Goal: Transaction & Acquisition: Register for event/course

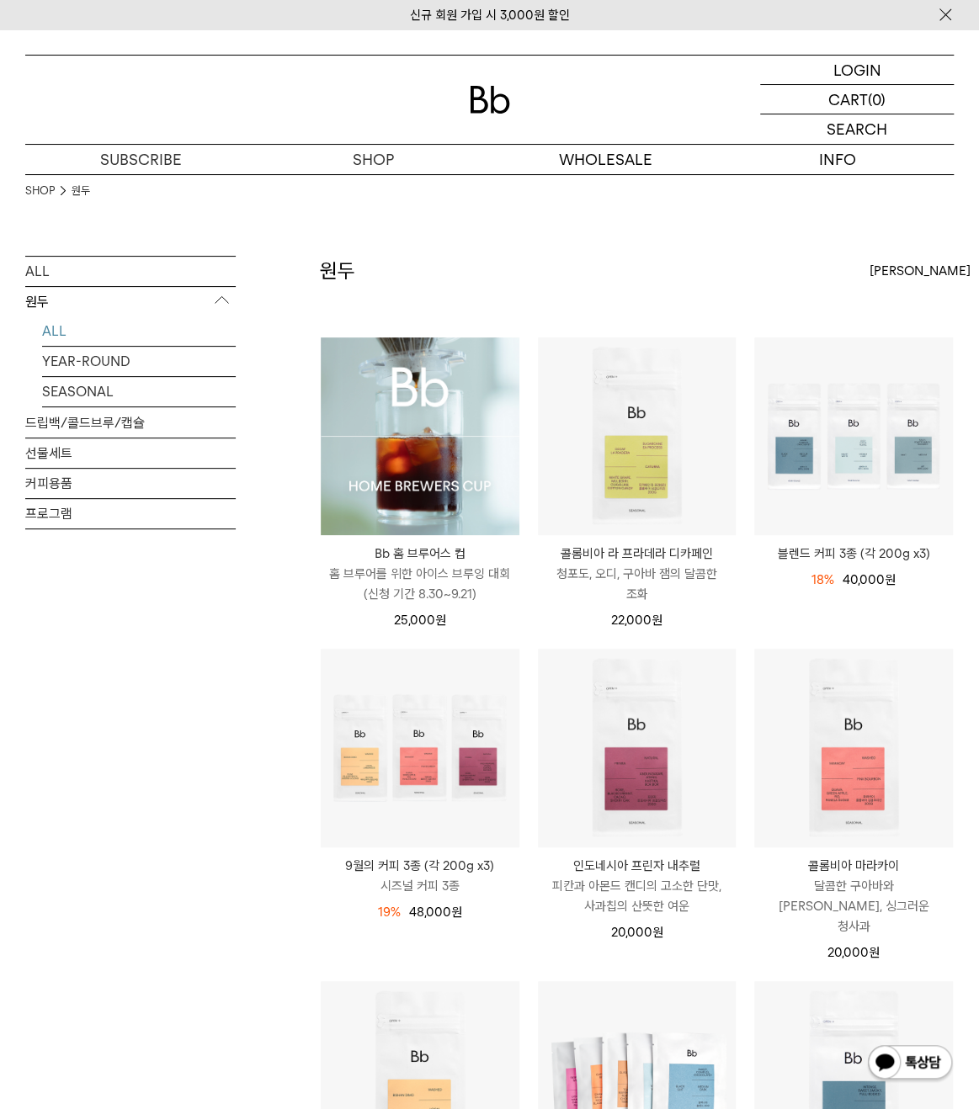
click at [407, 434] on img at bounding box center [420, 437] width 199 height 199
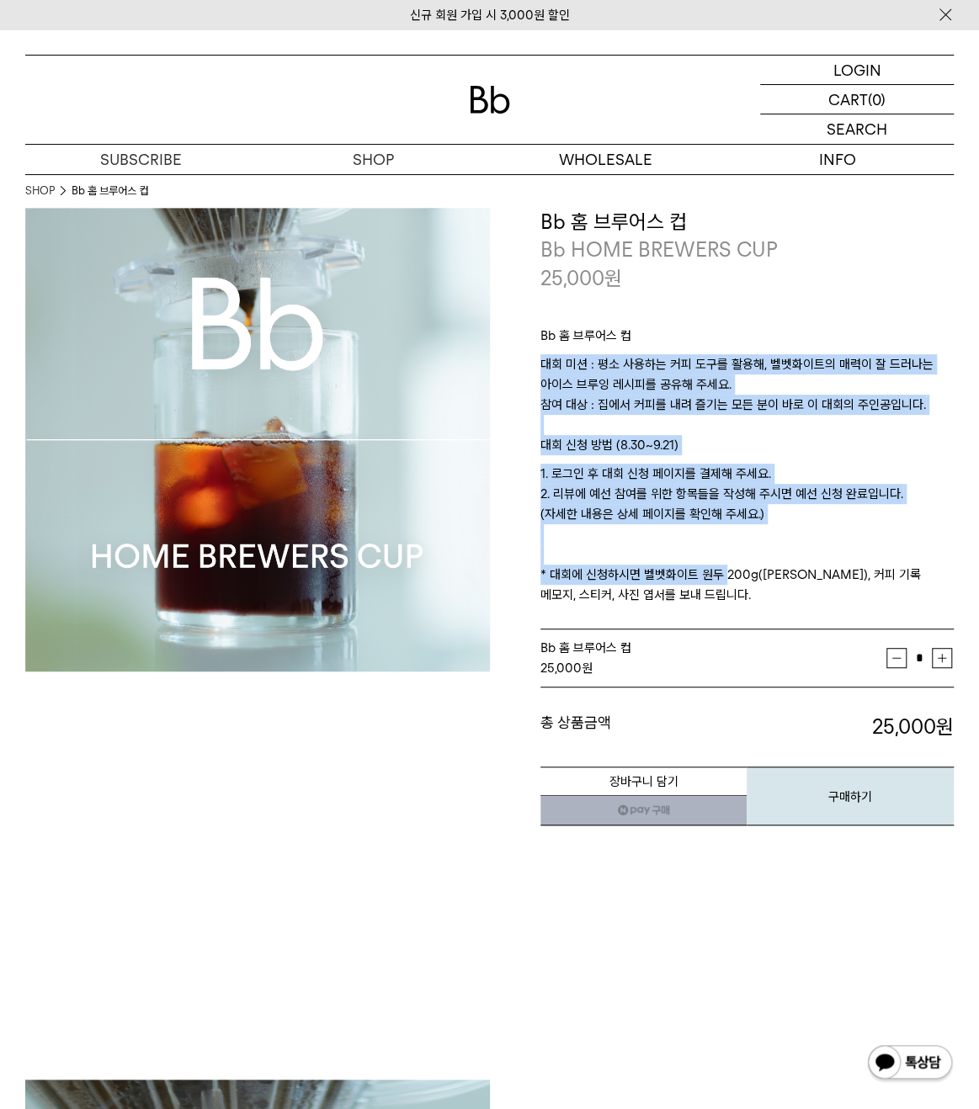
drag, startPoint x: 646, startPoint y: 341, endPoint x: 722, endPoint y: 574, distance: 245.4
click at [721, 572] on div "Bb 홈 브루어스 컵 대회 미션 : 평소 사용하는 커피 도구를 활용해, 벨벳화이트의 매력이 잘 드러나는 아이스 브루잉 레시피를 공유해 주세요.…" at bounding box center [747, 461] width 414 height 338
click at [722, 574] on p "1. 로그인 후 대회 신청 페이지를 결제해 주세요. 2. 리뷰에 예선 참여를 위한 항목들을 작성해 주시면 예선 신청 완료입니다. (자세한 내용…" at bounding box center [747, 534] width 414 height 141
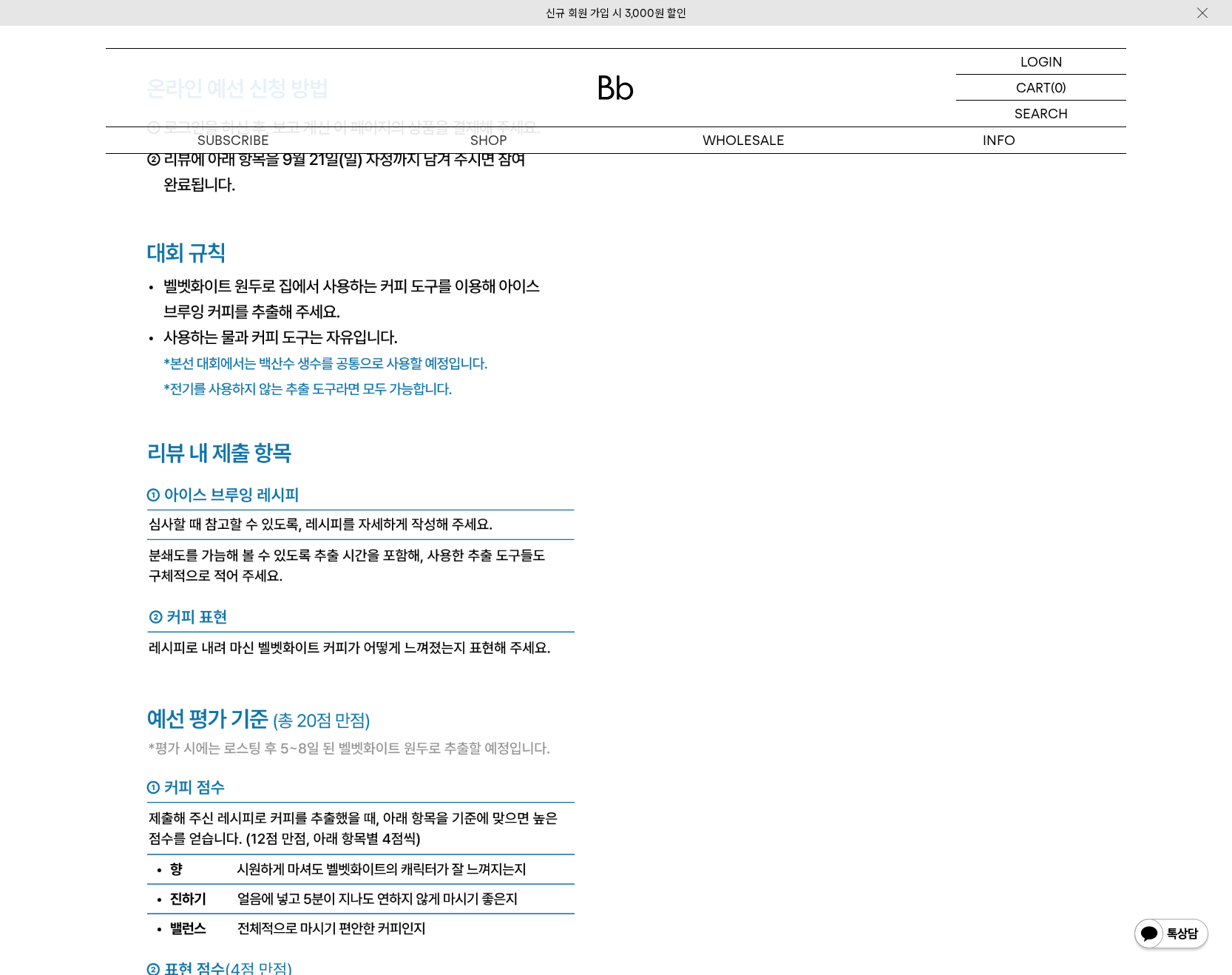
scroll to position [5673, 0]
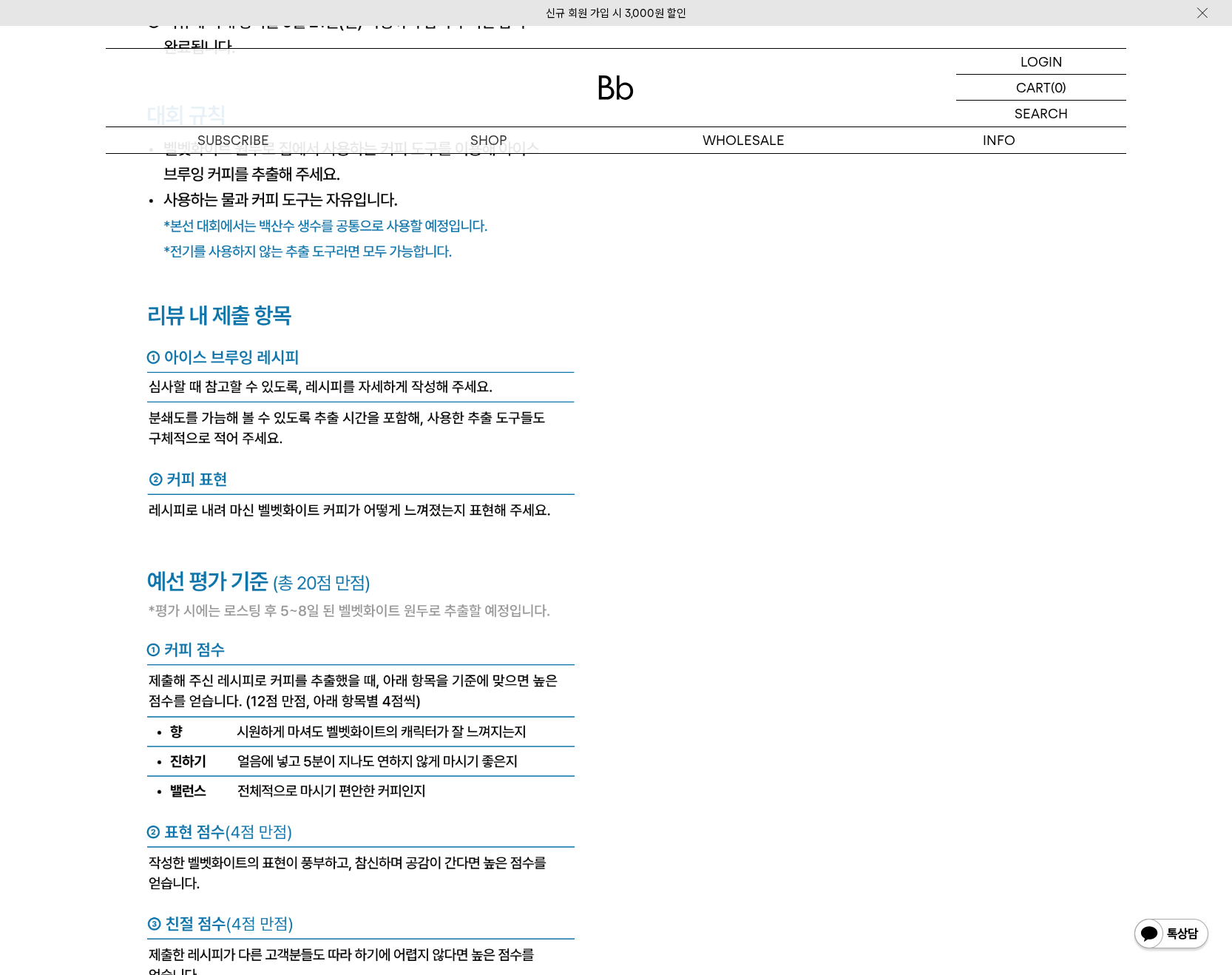
drag, startPoint x: 138, startPoint y: 588, endPoint x: 399, endPoint y: 501, distance: 275.1
drag, startPoint x: 757, startPoint y: 507, endPoint x: 241, endPoint y: 464, distance: 517.8
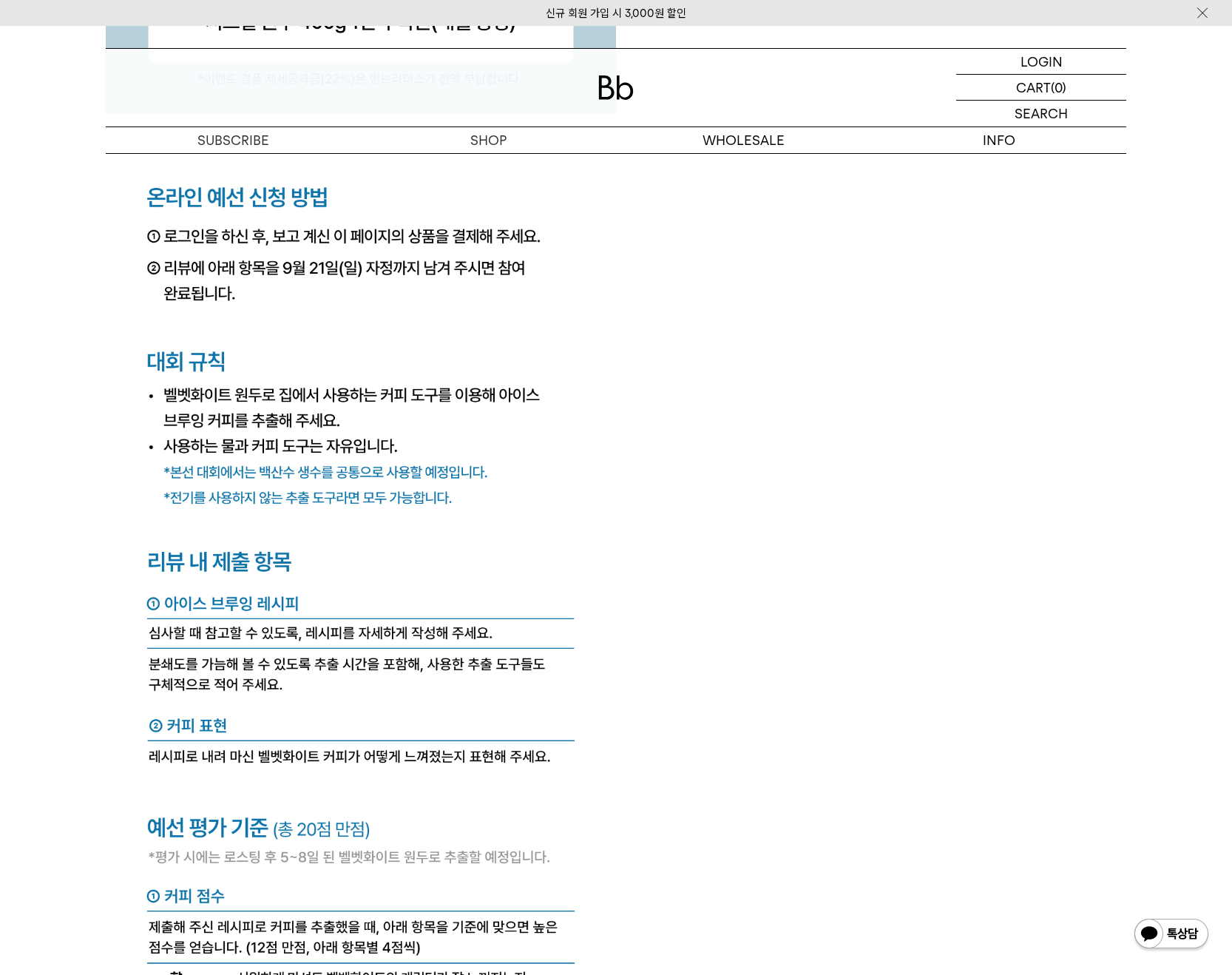
drag, startPoint x: 678, startPoint y: 517, endPoint x: 565, endPoint y: 631, distance: 160.5
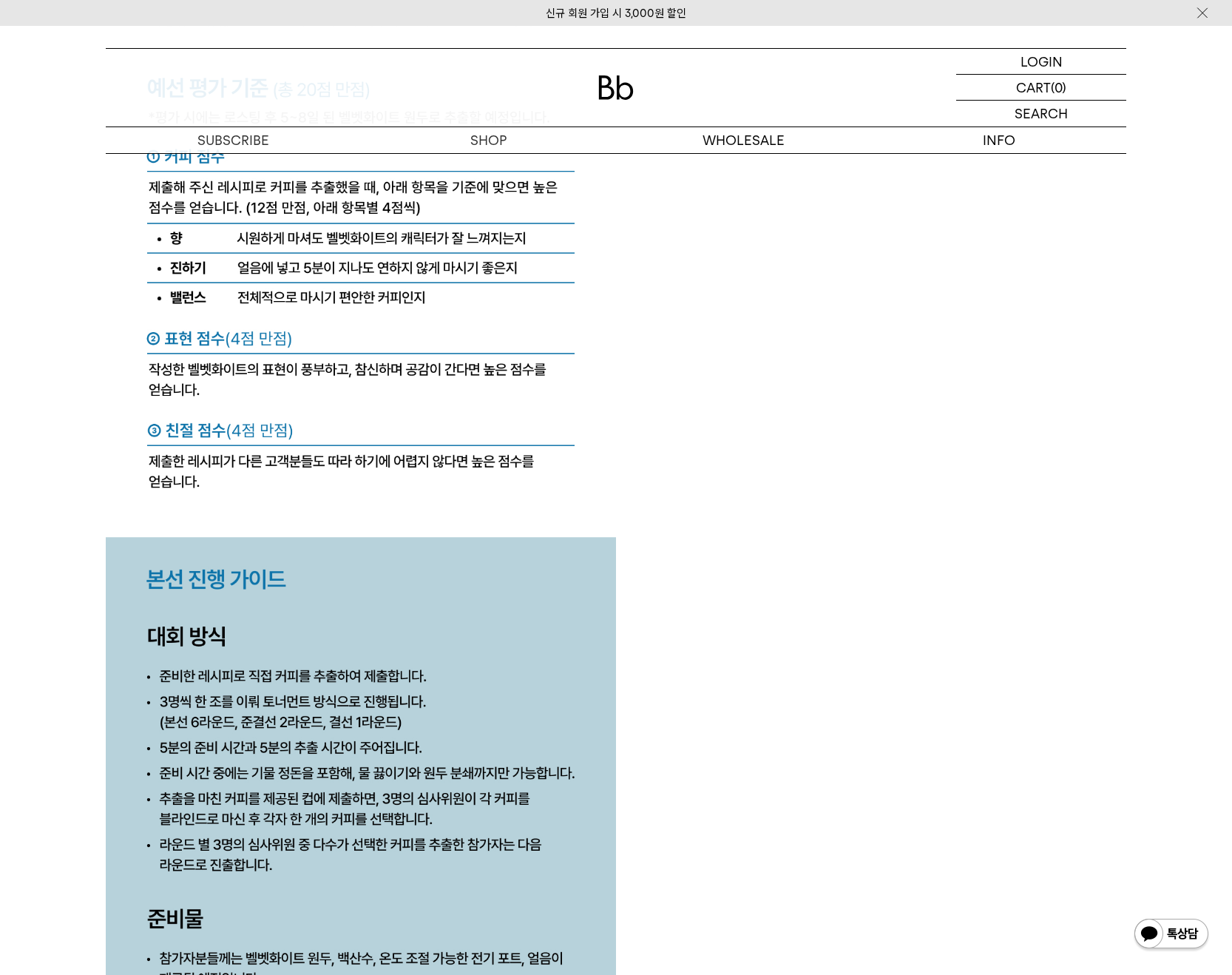
scroll to position [6414, 0]
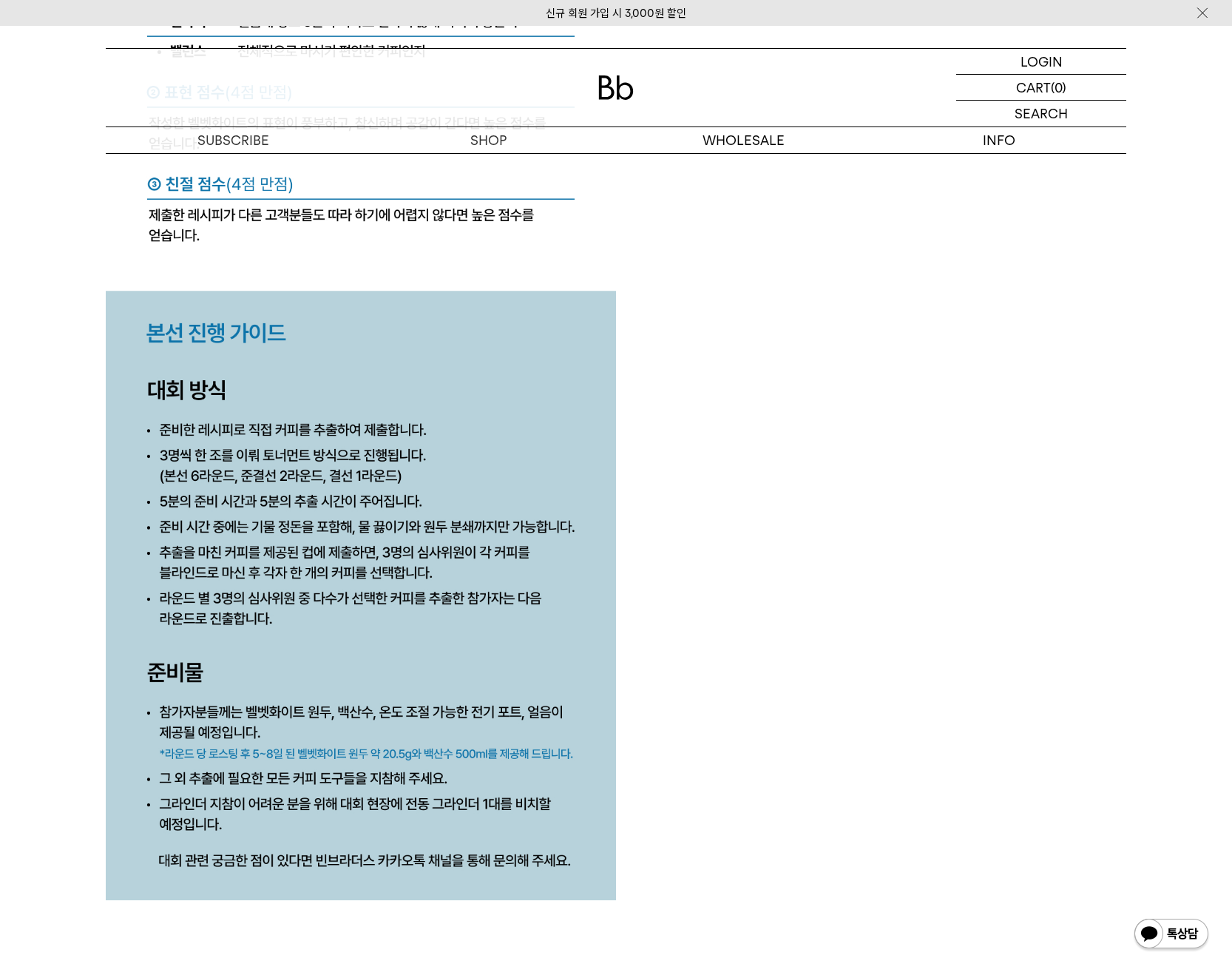
drag, startPoint x: 35, startPoint y: 489, endPoint x: 500, endPoint y: 578, distance: 473.4
drag, startPoint x: 786, startPoint y: 638, endPoint x: 662, endPoint y: 656, distance: 125.3
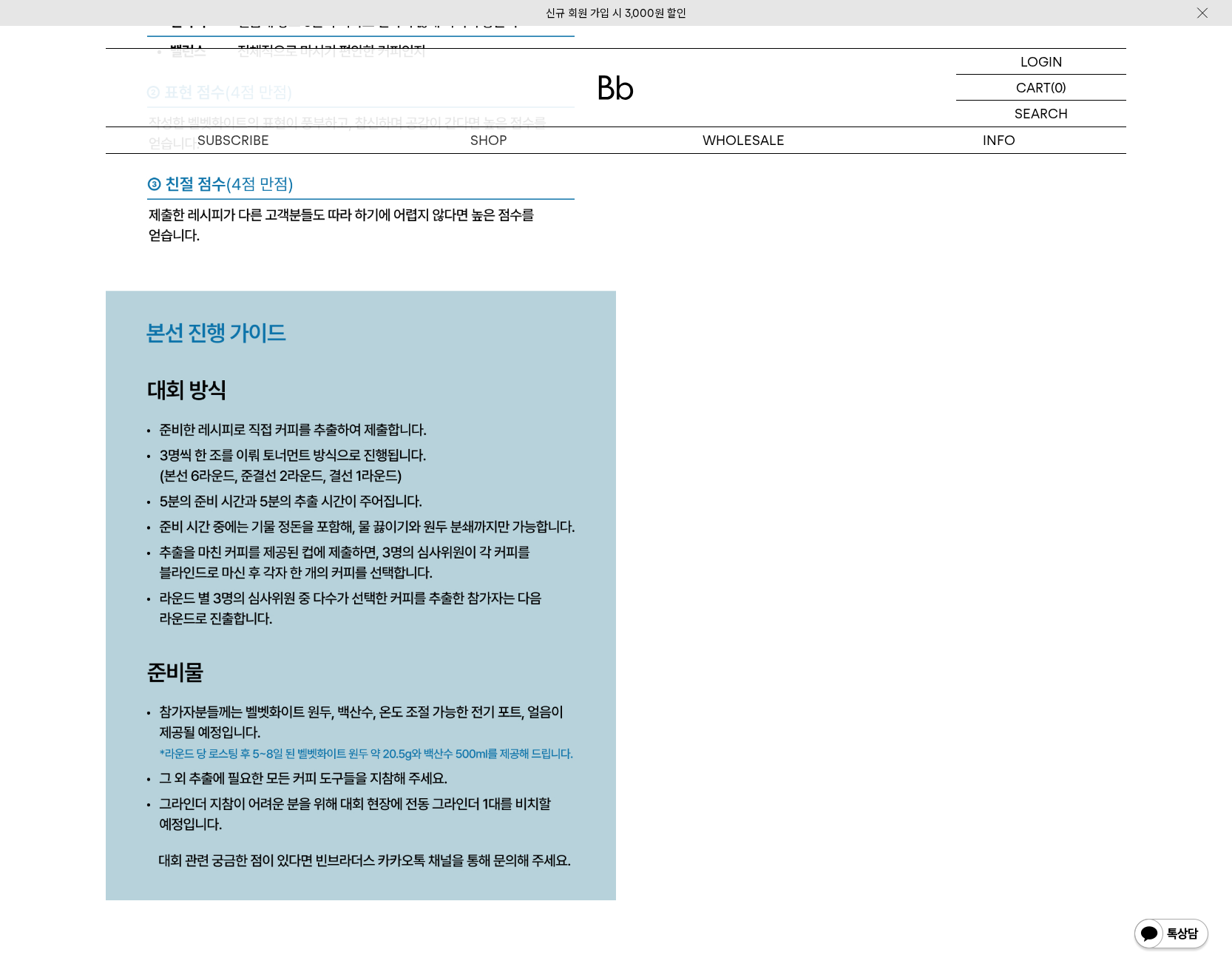
drag, startPoint x: 721, startPoint y: 659, endPoint x: 708, endPoint y: 665, distance: 14.3
drag, startPoint x: 678, startPoint y: 601, endPoint x: 587, endPoint y: 703, distance: 136.7
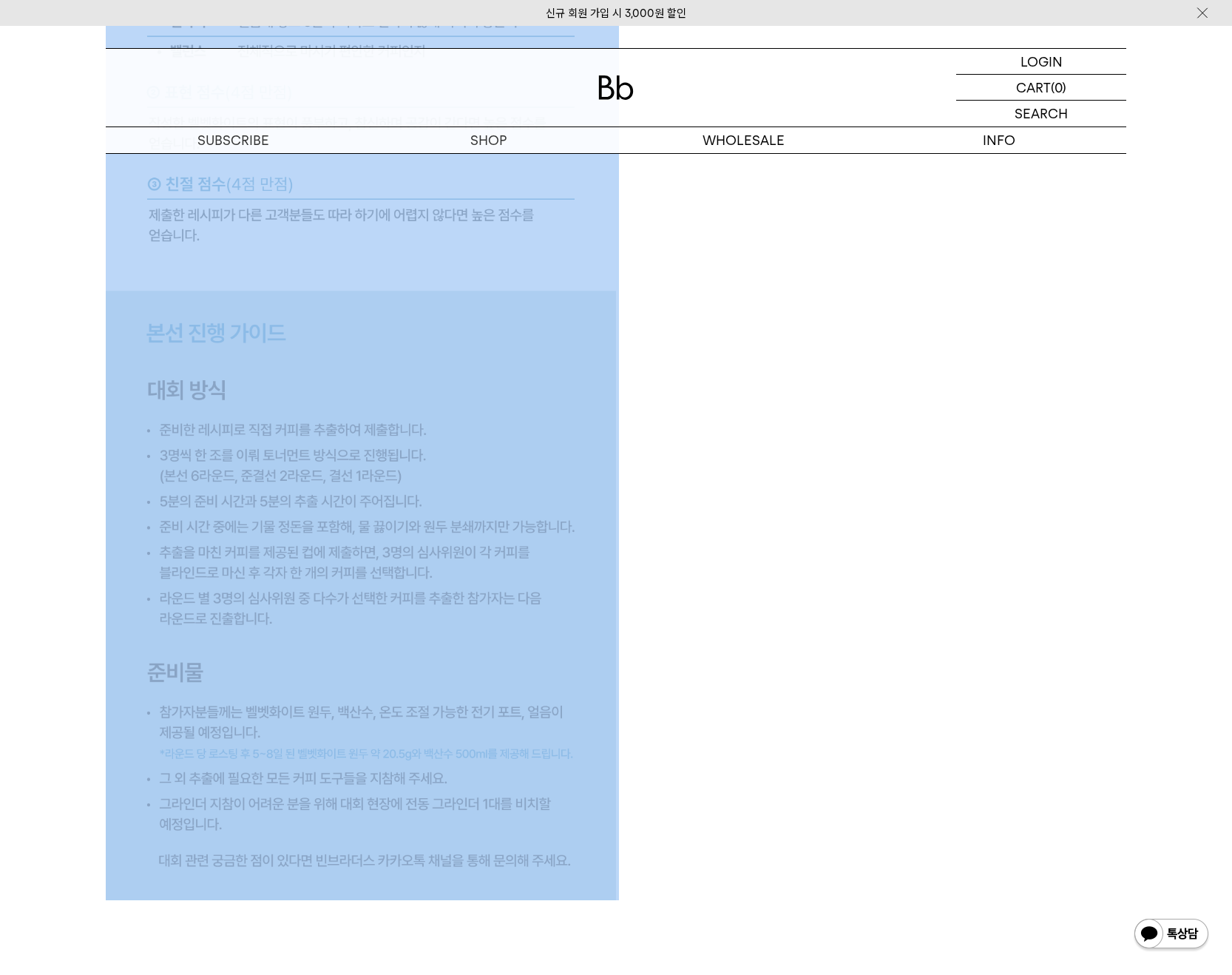
drag, startPoint x: 704, startPoint y: 679, endPoint x: 634, endPoint y: 666, distance: 71.2
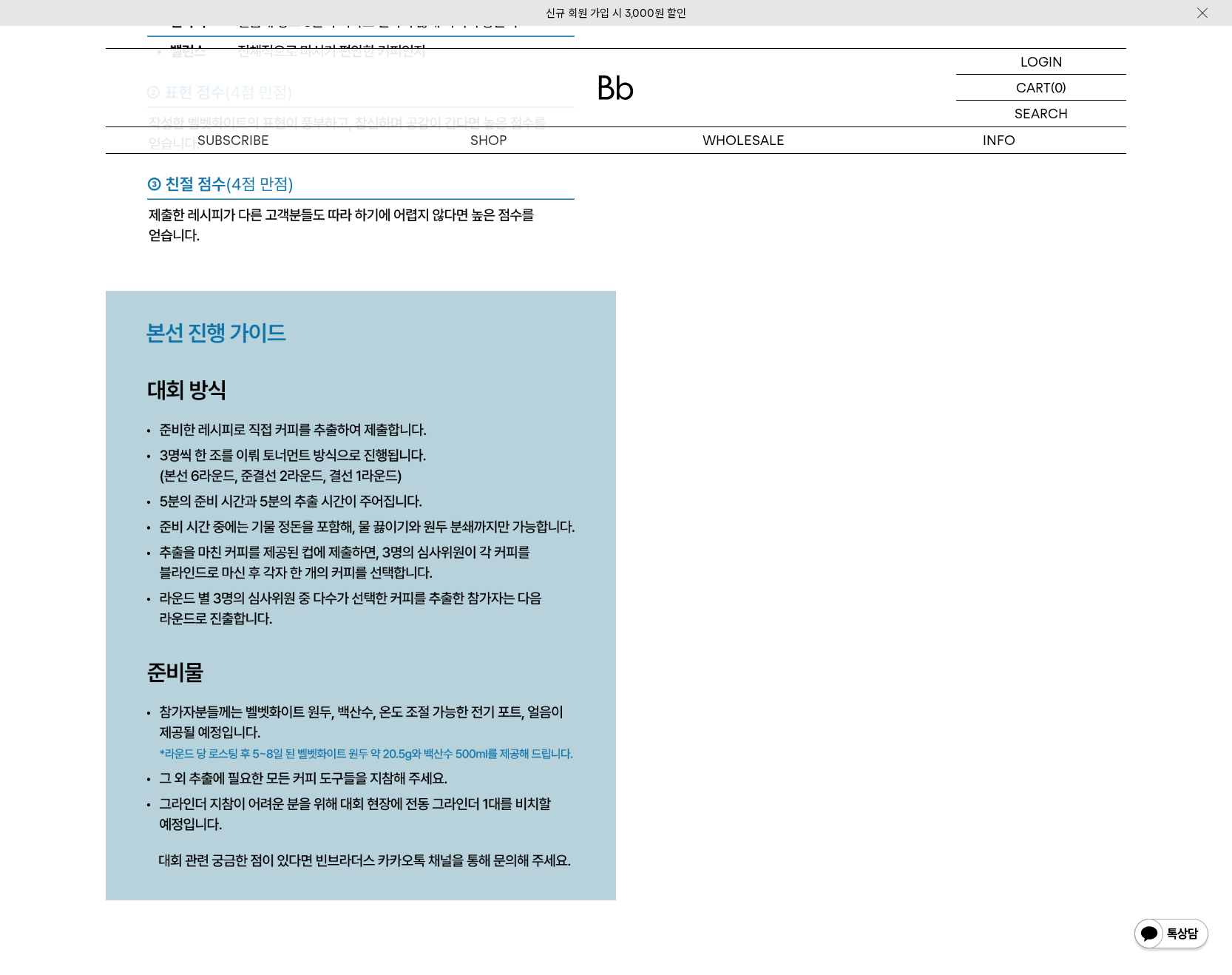
drag, startPoint x: 744, startPoint y: 621, endPoint x: 400, endPoint y: 659, distance: 346.1
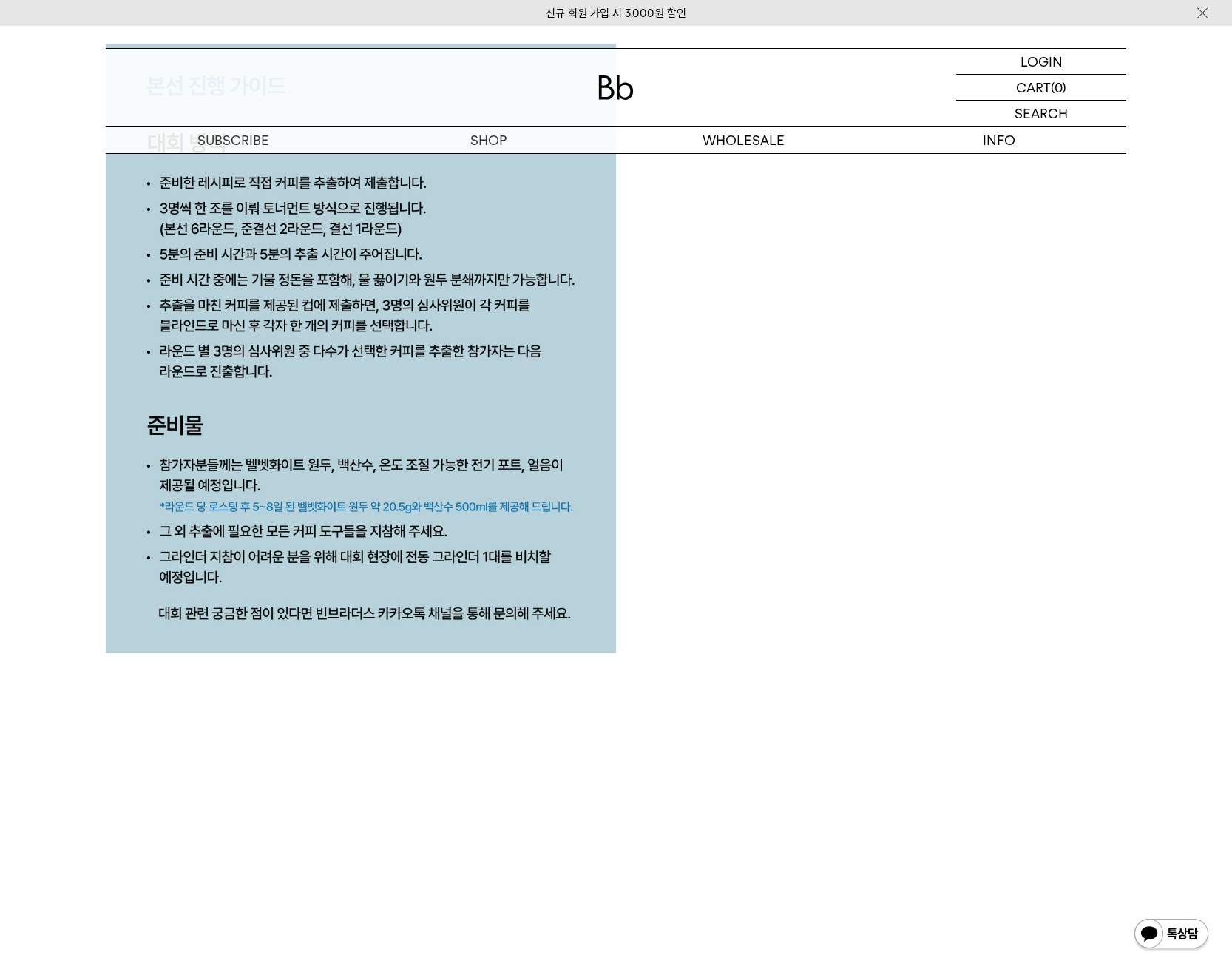
drag, startPoint x: 861, startPoint y: 559, endPoint x: 562, endPoint y: 608, distance: 303.0
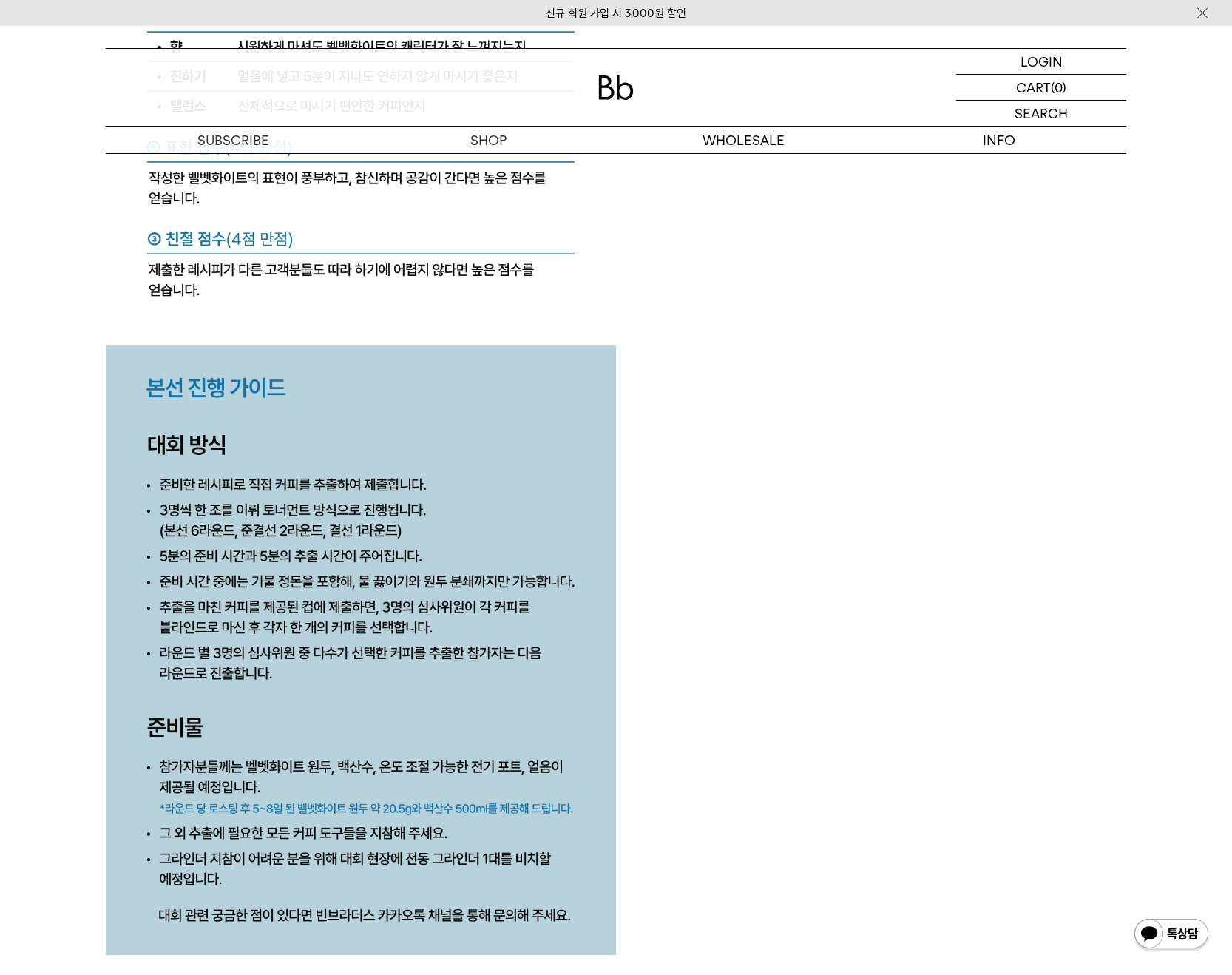
scroll to position [6414, 0]
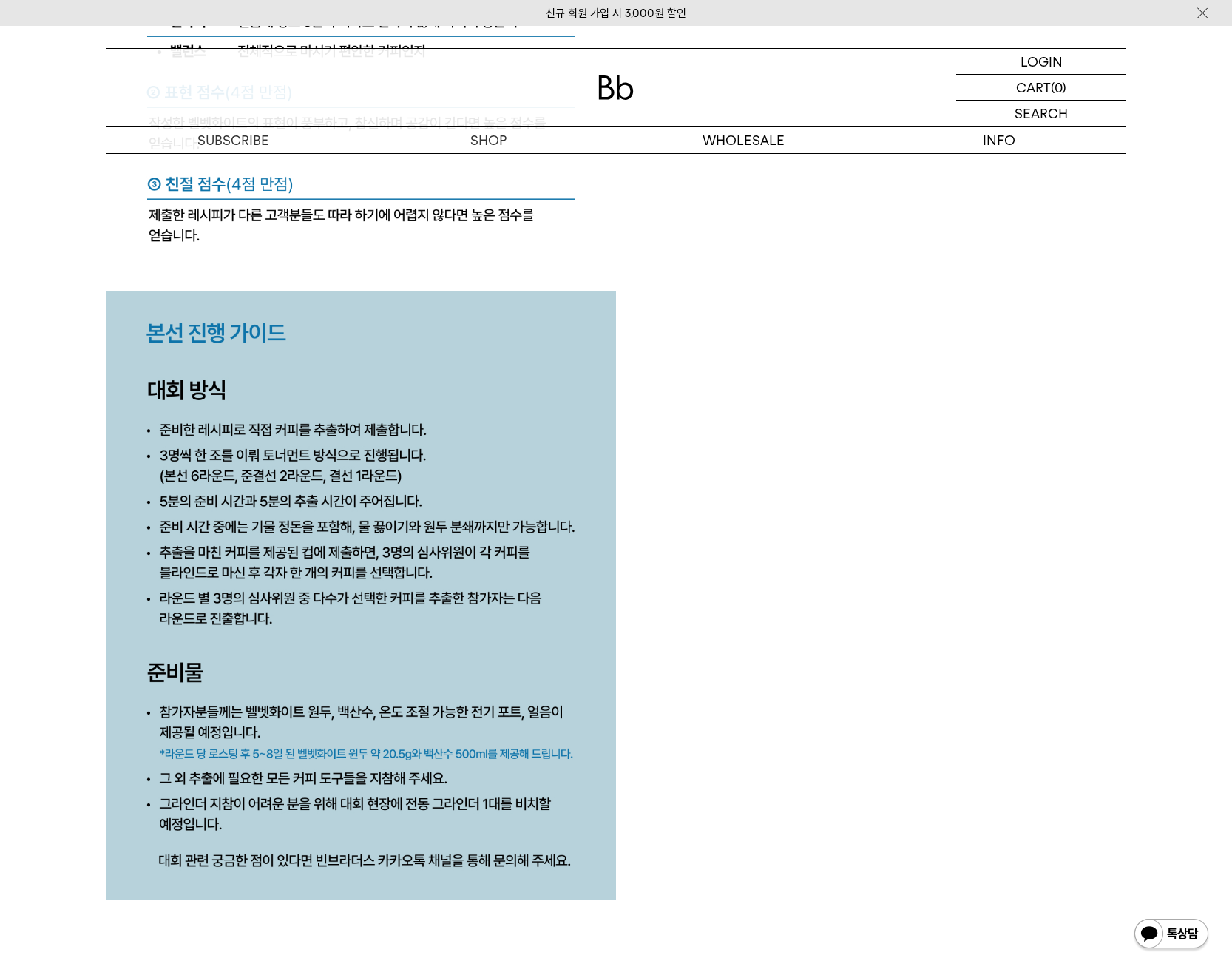
drag, startPoint x: 729, startPoint y: 712, endPoint x: 766, endPoint y: 726, distance: 39.6
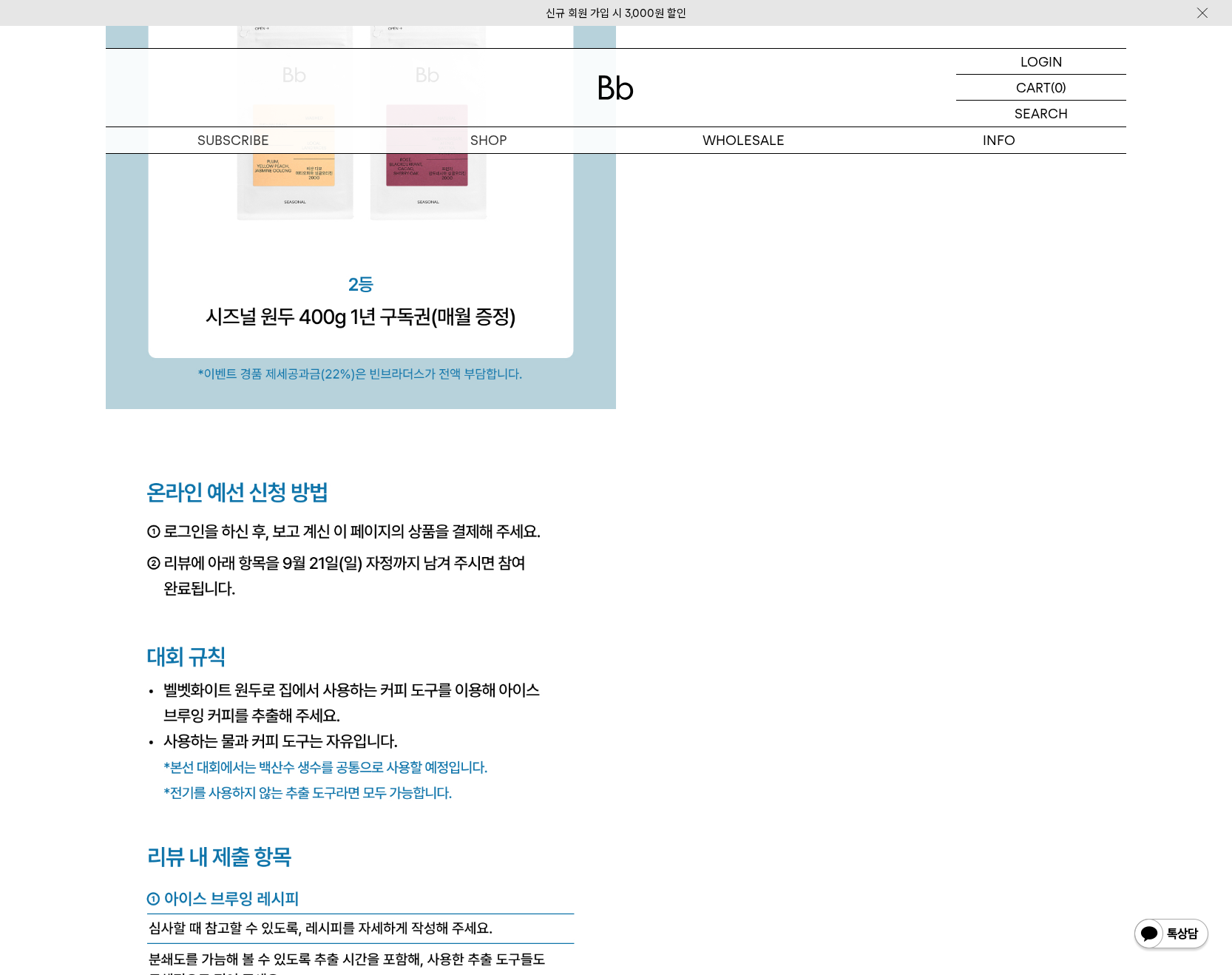
scroll to position [5180, 0]
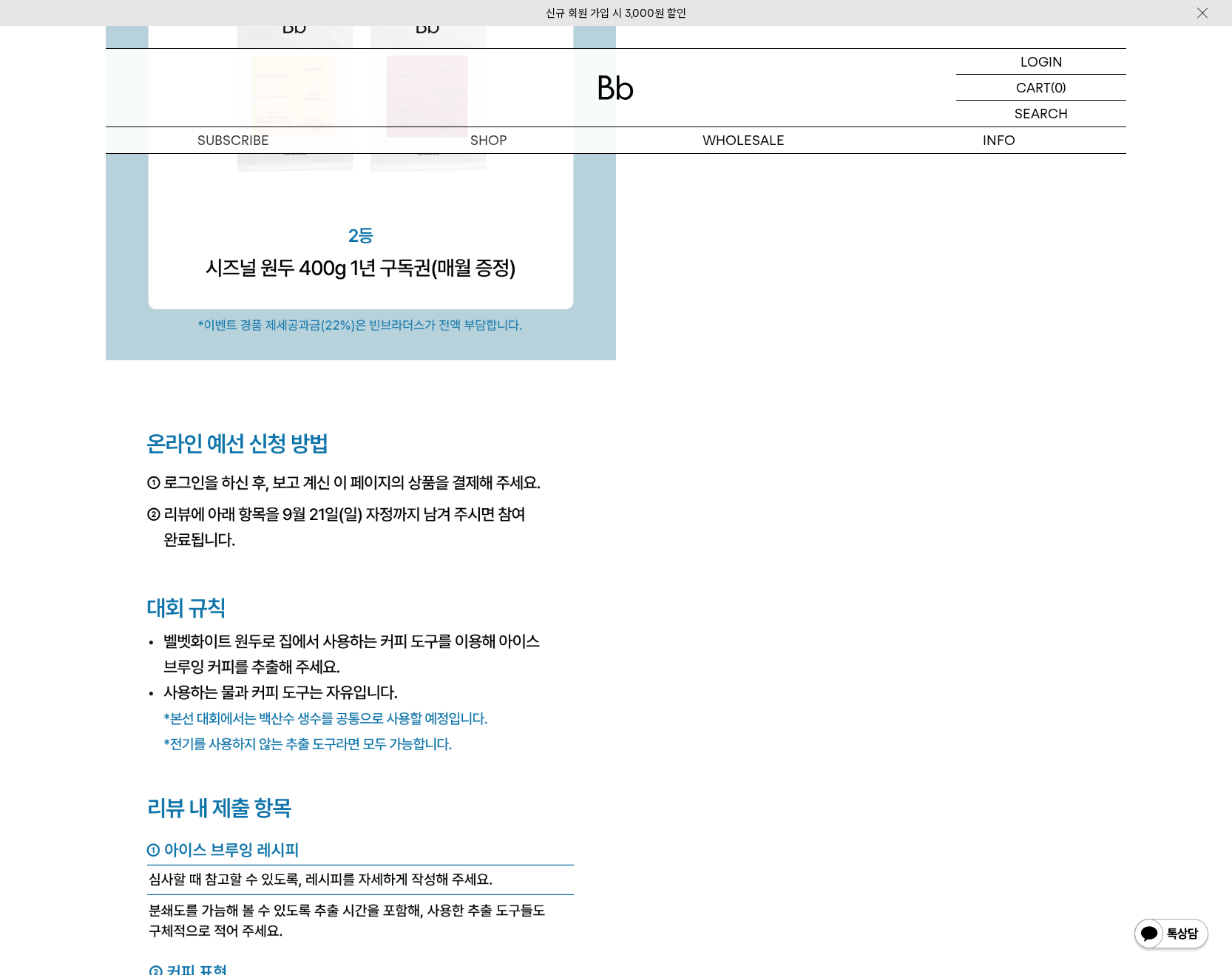
drag, startPoint x: 669, startPoint y: 718, endPoint x: 685, endPoint y: 699, distance: 24.8
drag, startPoint x: 699, startPoint y: 695, endPoint x: 634, endPoint y: 746, distance: 82.6
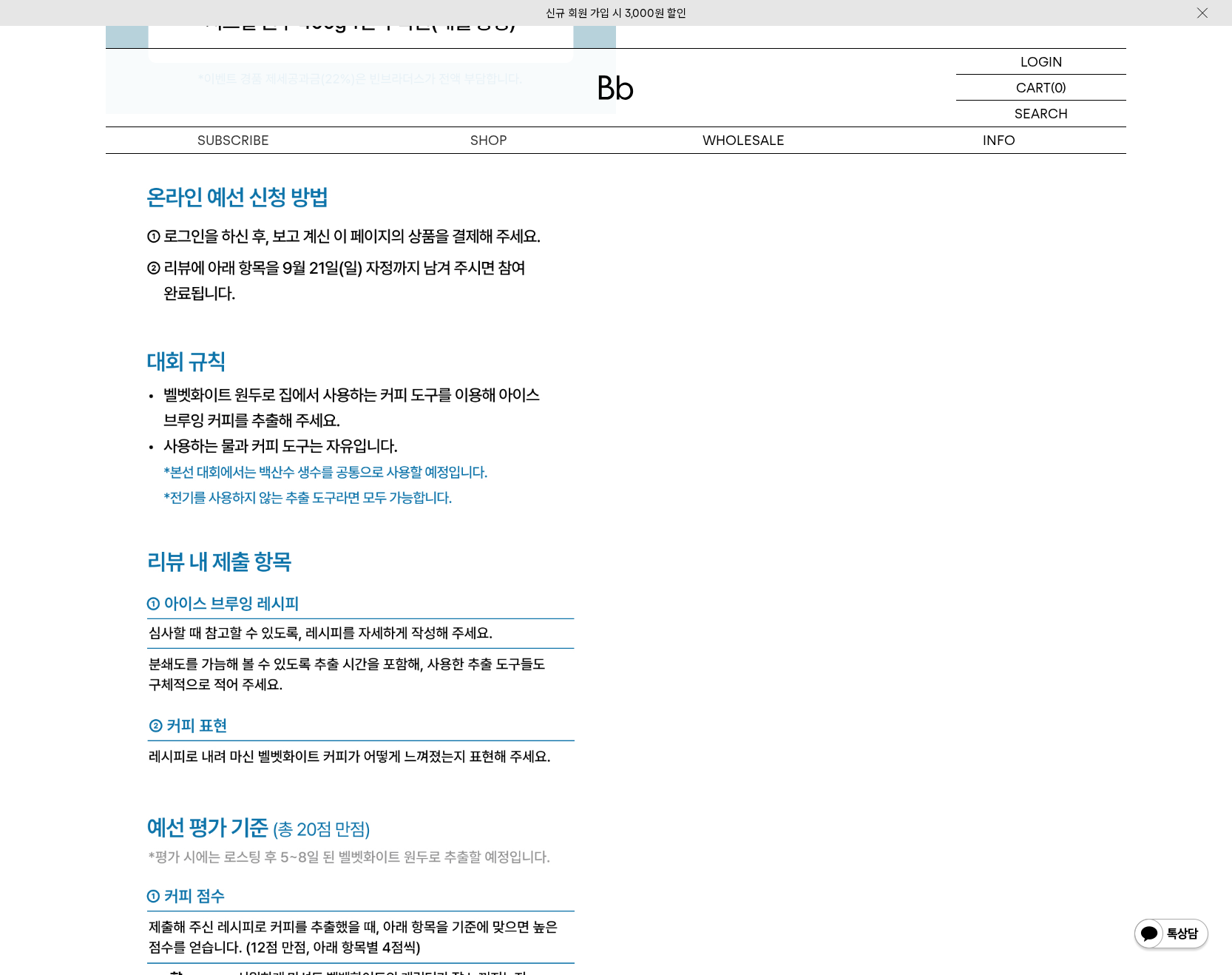
drag, startPoint x: 794, startPoint y: 755, endPoint x: 502, endPoint y: 691, distance: 298.9
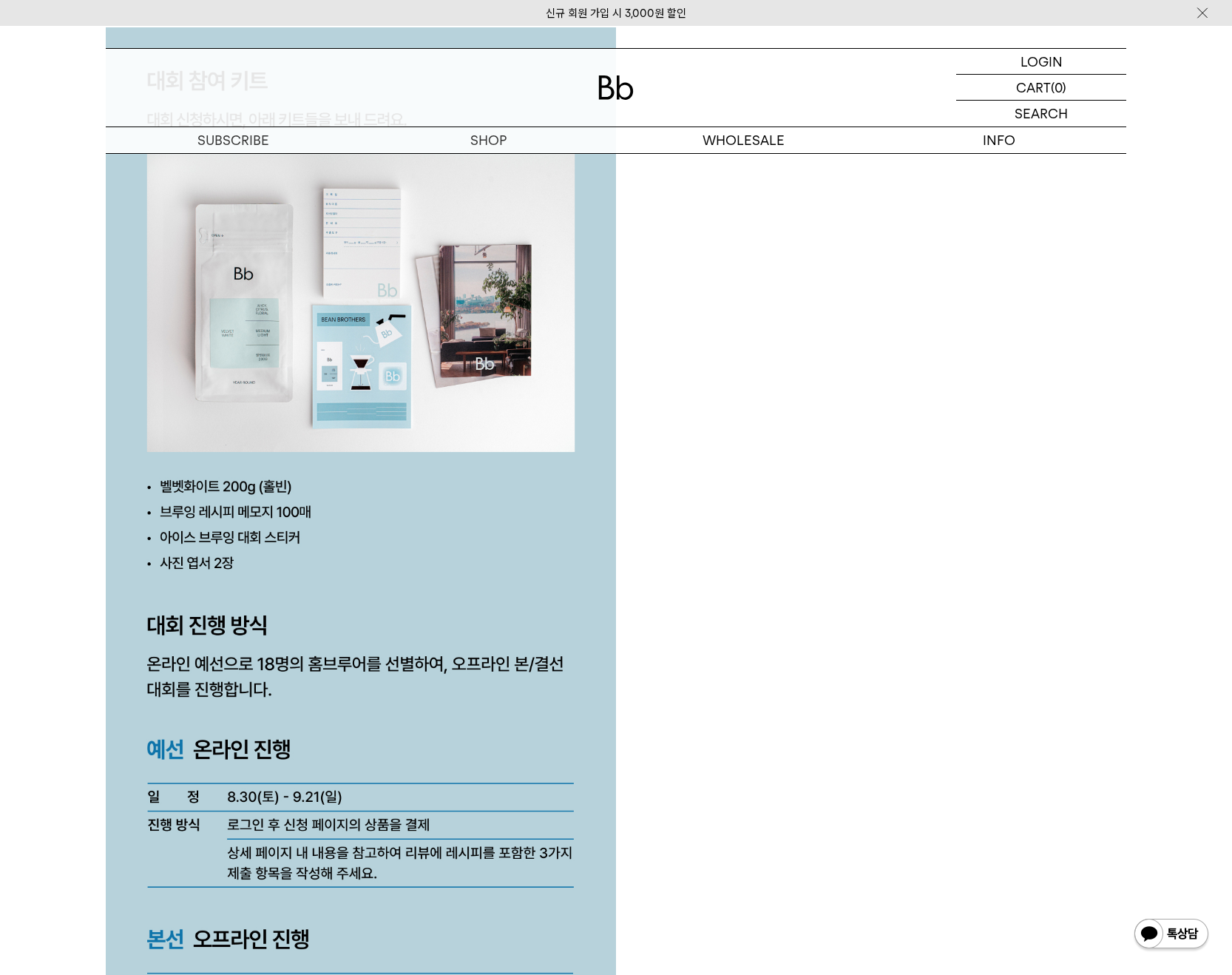
scroll to position [3453, 0]
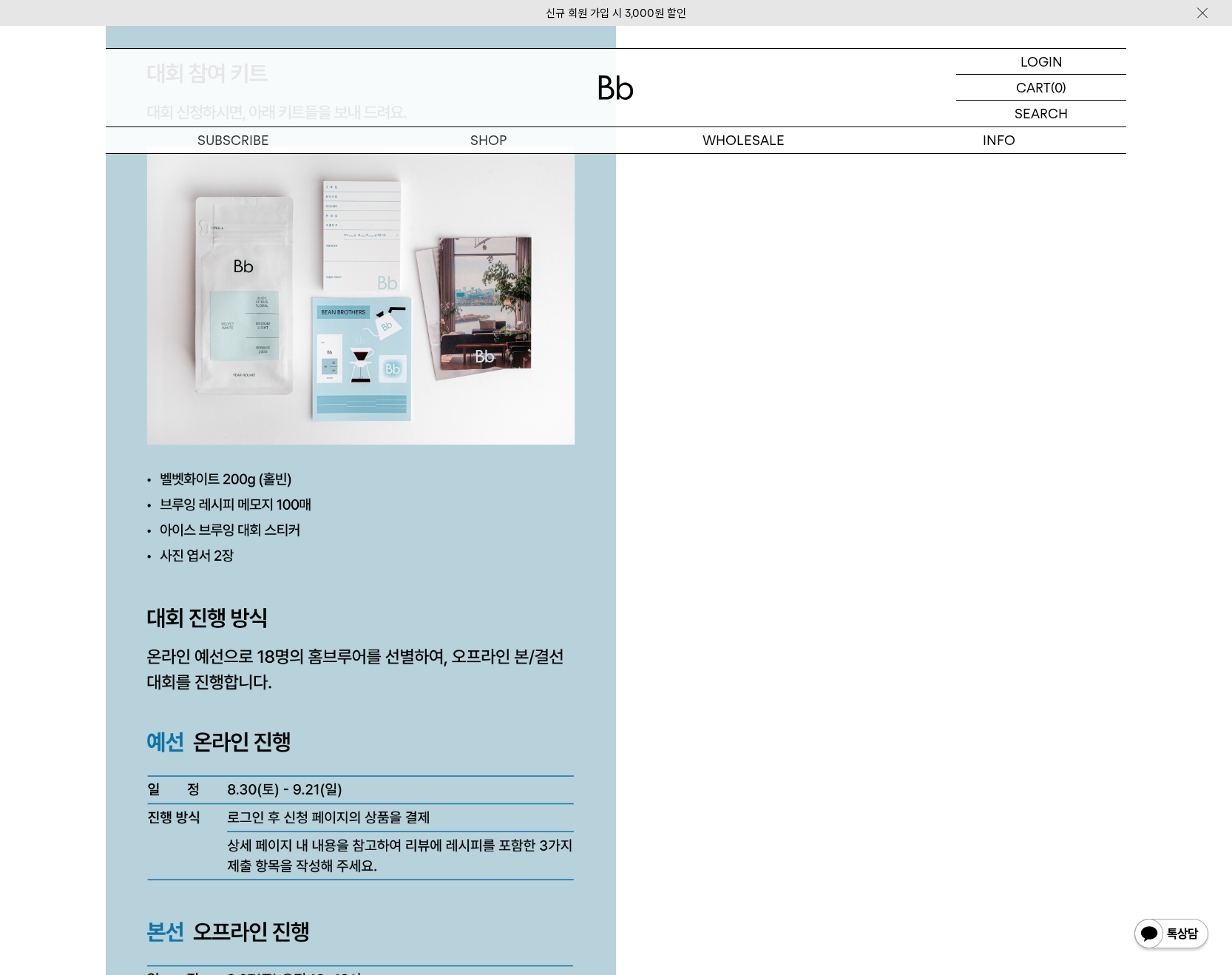
drag, startPoint x: 772, startPoint y: 622, endPoint x: 783, endPoint y: 663, distance: 42.4
click at [783, 663] on div at bounding box center [616, 774] width 1021 height 6555
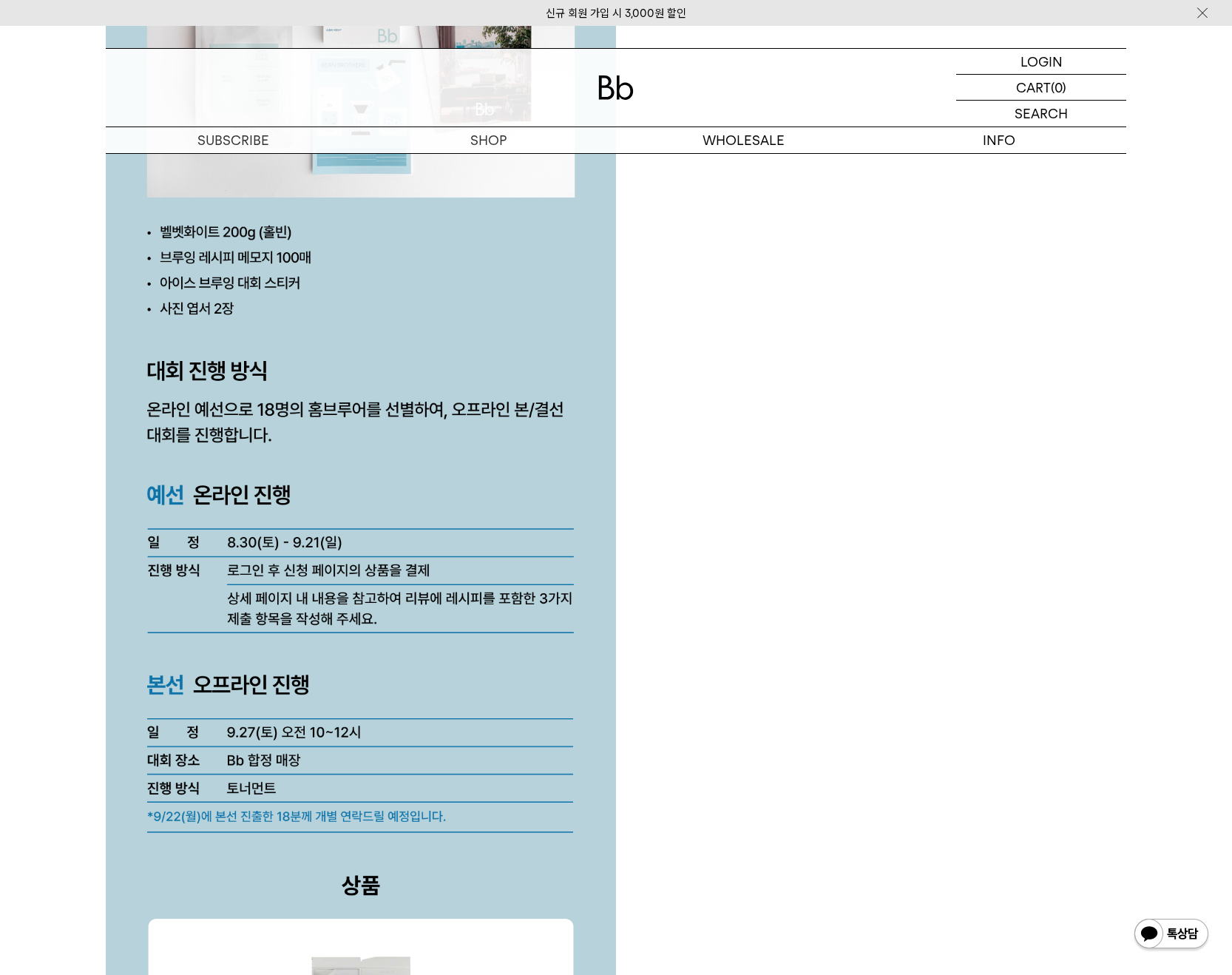
scroll to position [3947, 0]
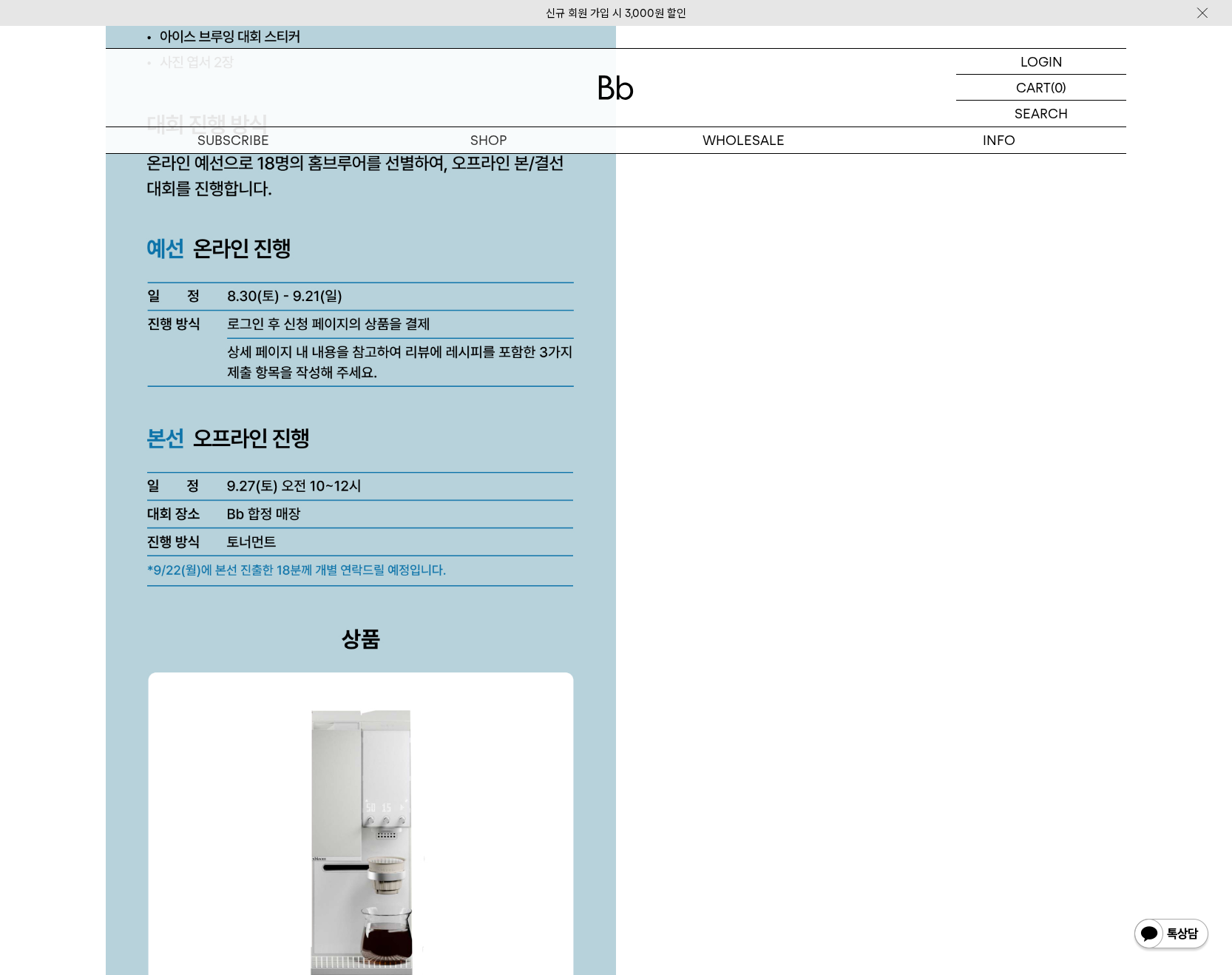
drag, startPoint x: 665, startPoint y: 678, endPoint x: 655, endPoint y: 656, distance: 24.2
click at [655, 656] on div at bounding box center [616, 280] width 1021 height 6555
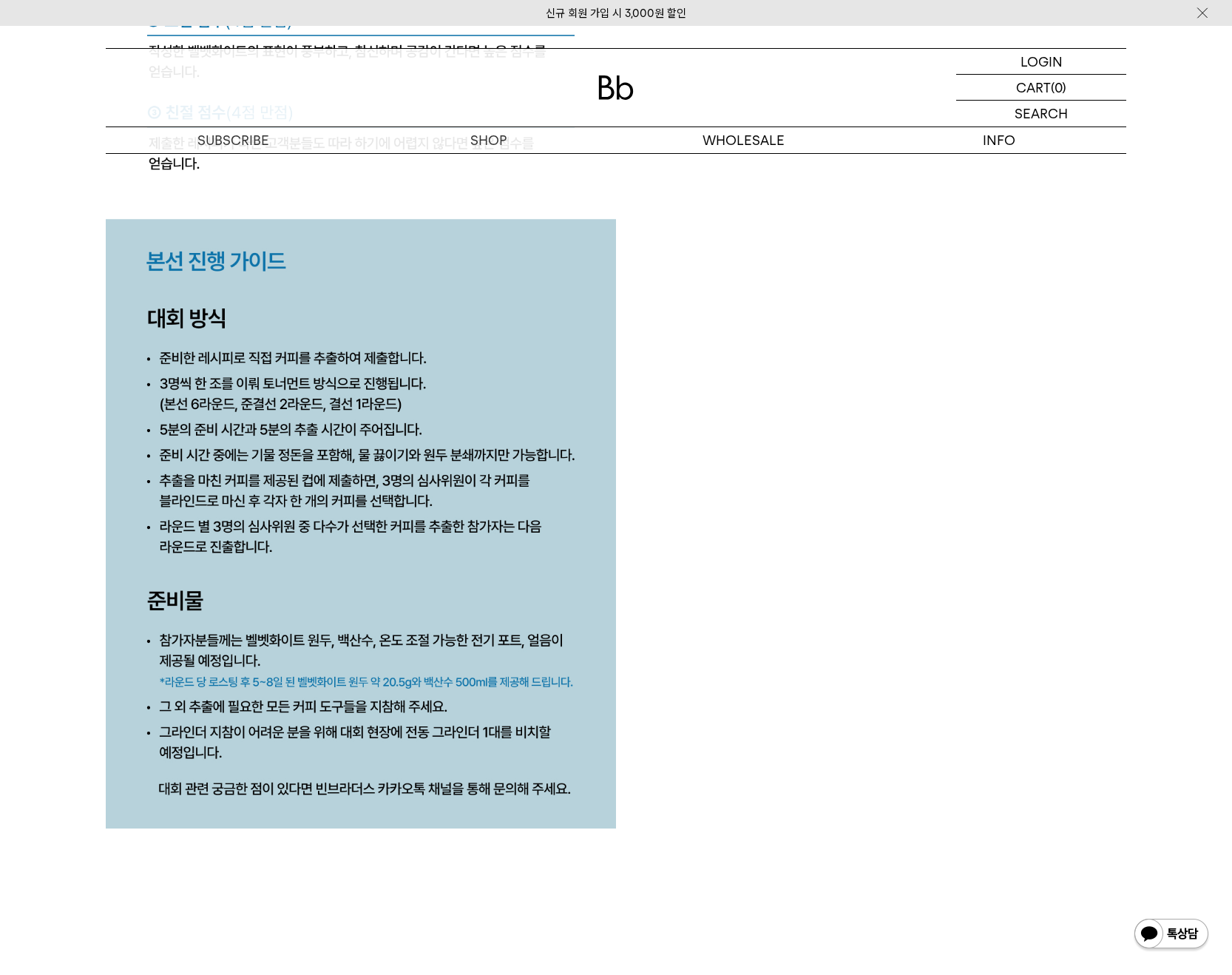
scroll to position [6210, 0]
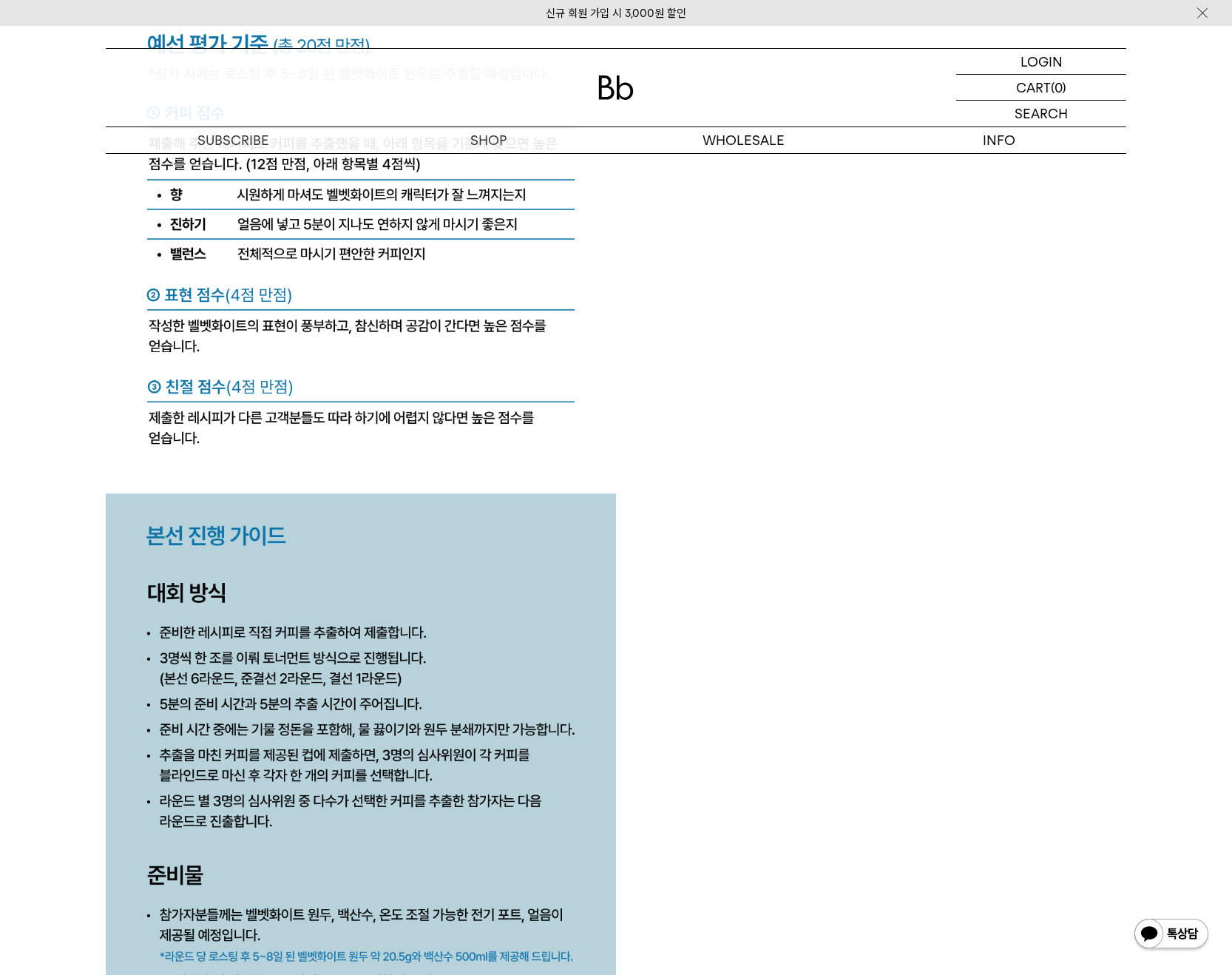
drag, startPoint x: 539, startPoint y: 708, endPoint x: 476, endPoint y: 733, distance: 67.8
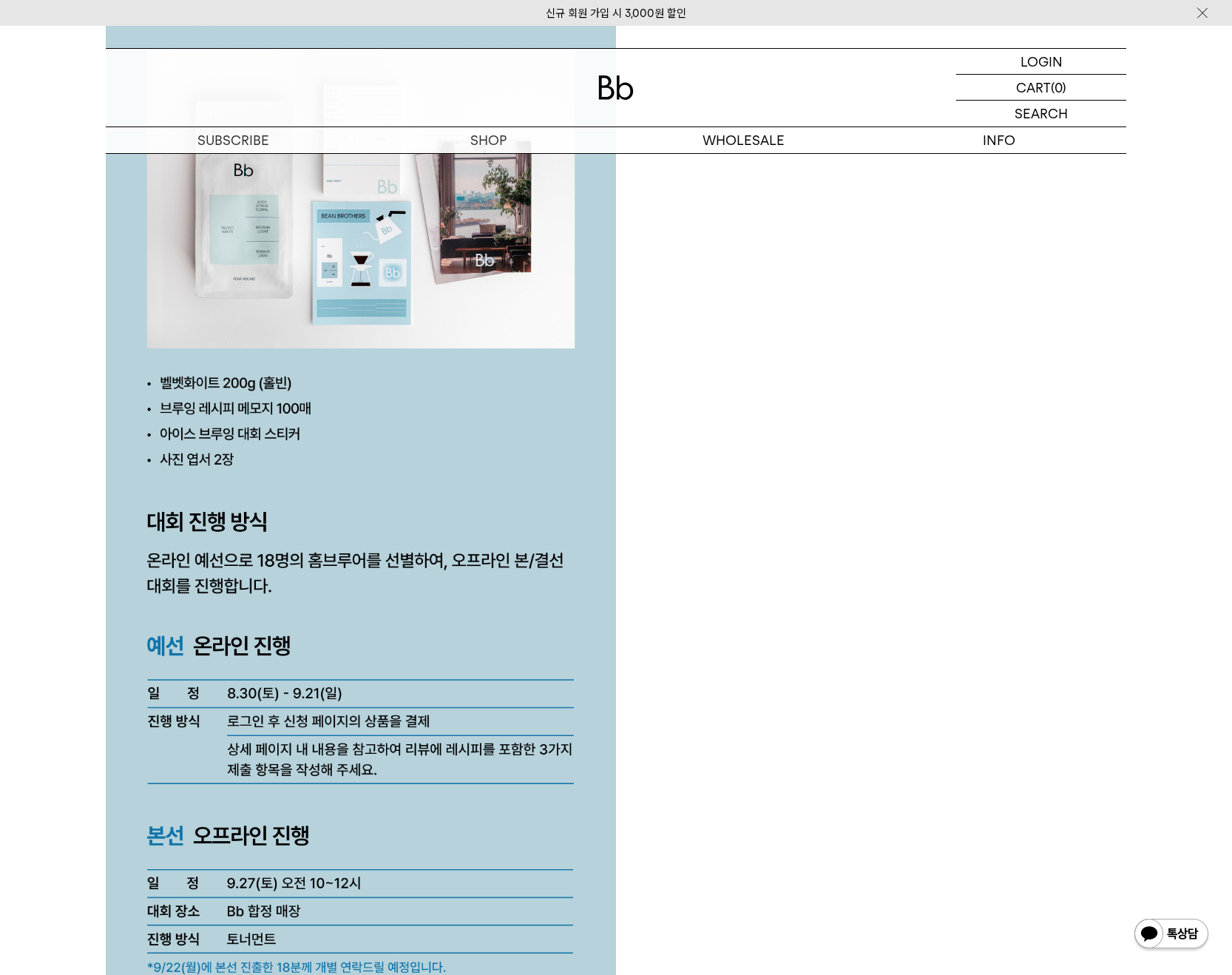
scroll to position [3497, 0]
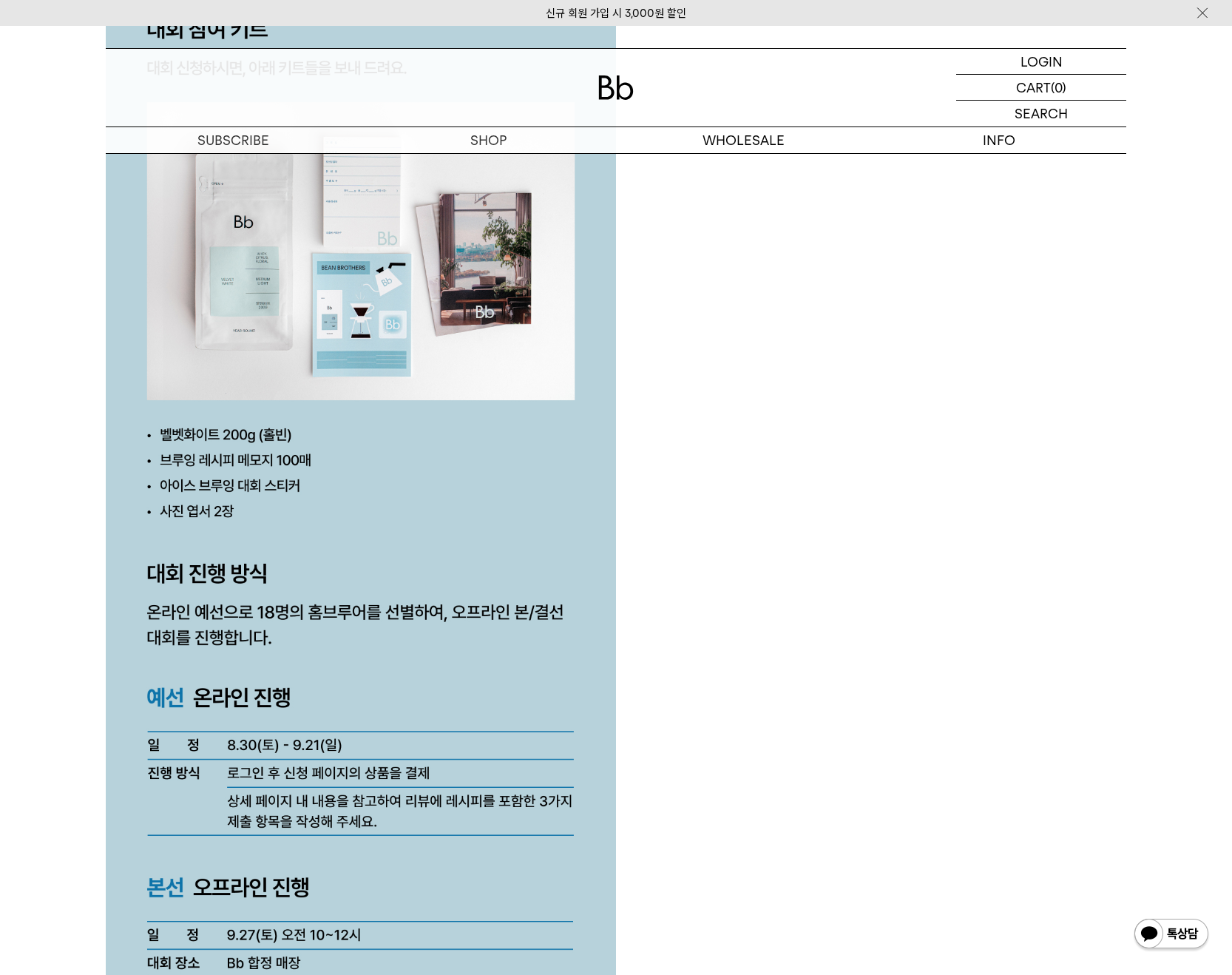
drag, startPoint x: 781, startPoint y: 629, endPoint x: 655, endPoint y: 663, distance: 130.5
click at [655, 663] on div at bounding box center [616, 730] width 1021 height 6555
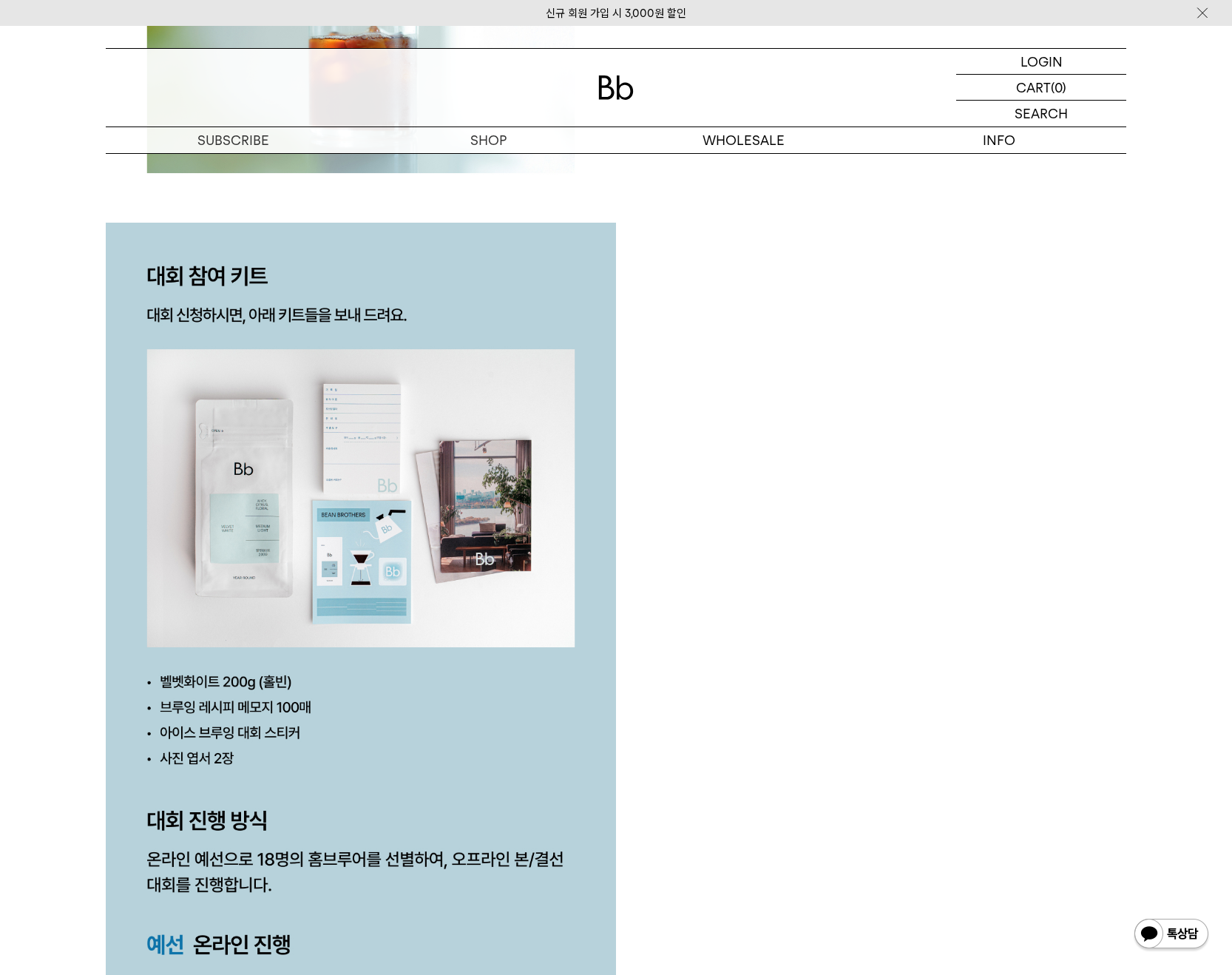
drag, startPoint x: 409, startPoint y: 656, endPoint x: 652, endPoint y: 686, distance: 244.8
click at [652, 686] on div at bounding box center [616, 977] width 1021 height 6555
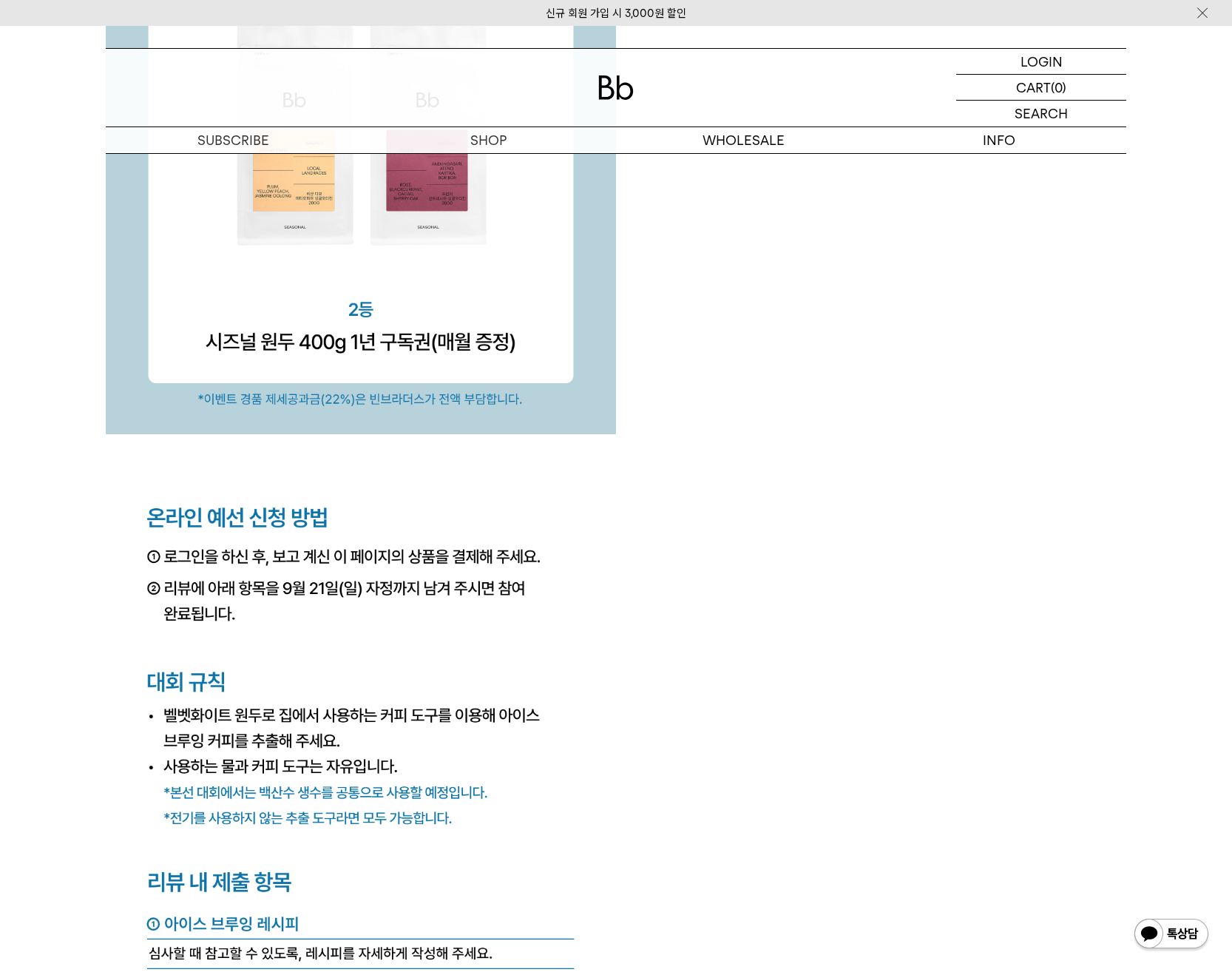
scroll to position [5224, 0]
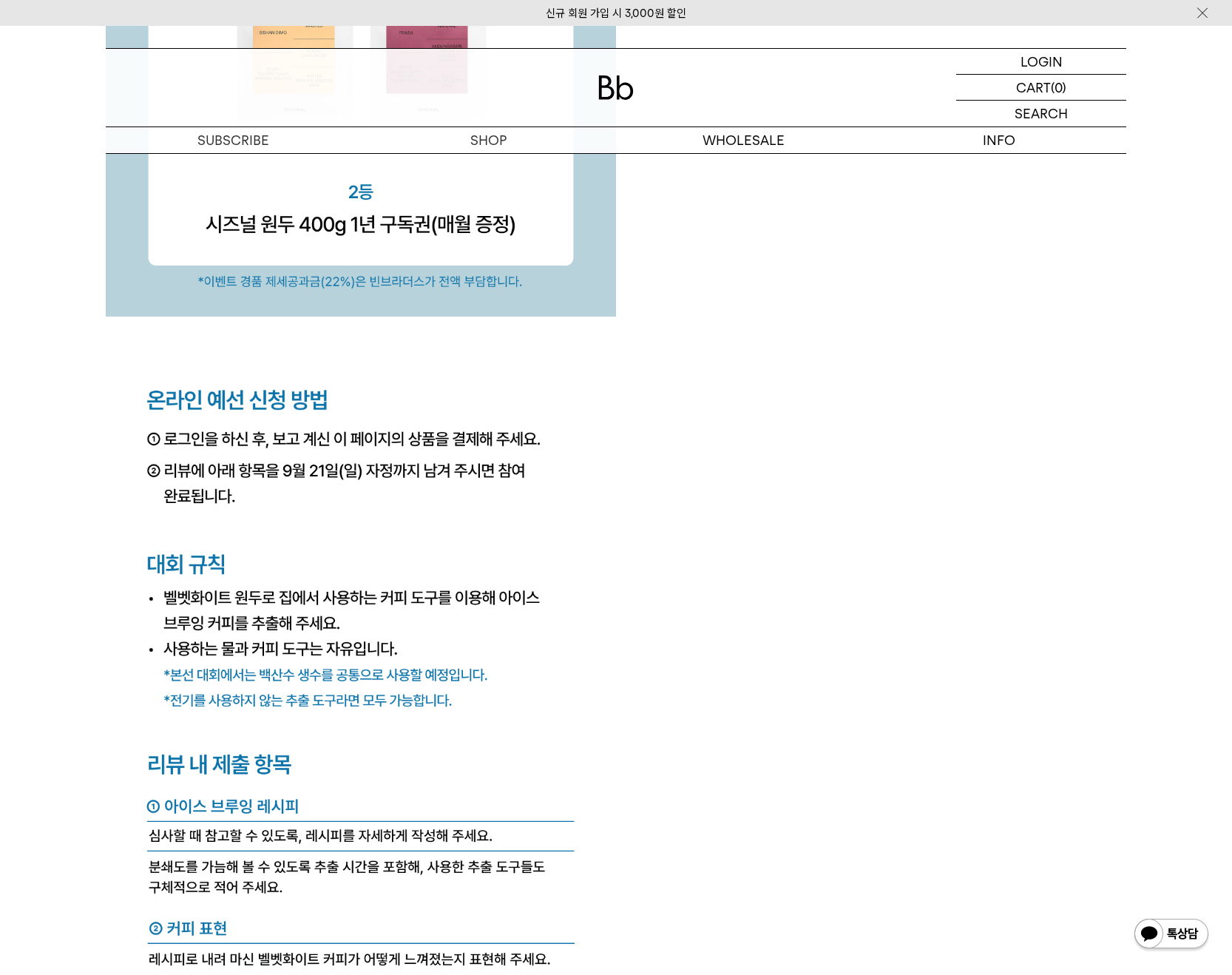
drag, startPoint x: 49, startPoint y: 534, endPoint x: 634, endPoint y: 579, distance: 586.7
drag, startPoint x: 692, startPoint y: 569, endPoint x: 534, endPoint y: 638, distance: 172.4
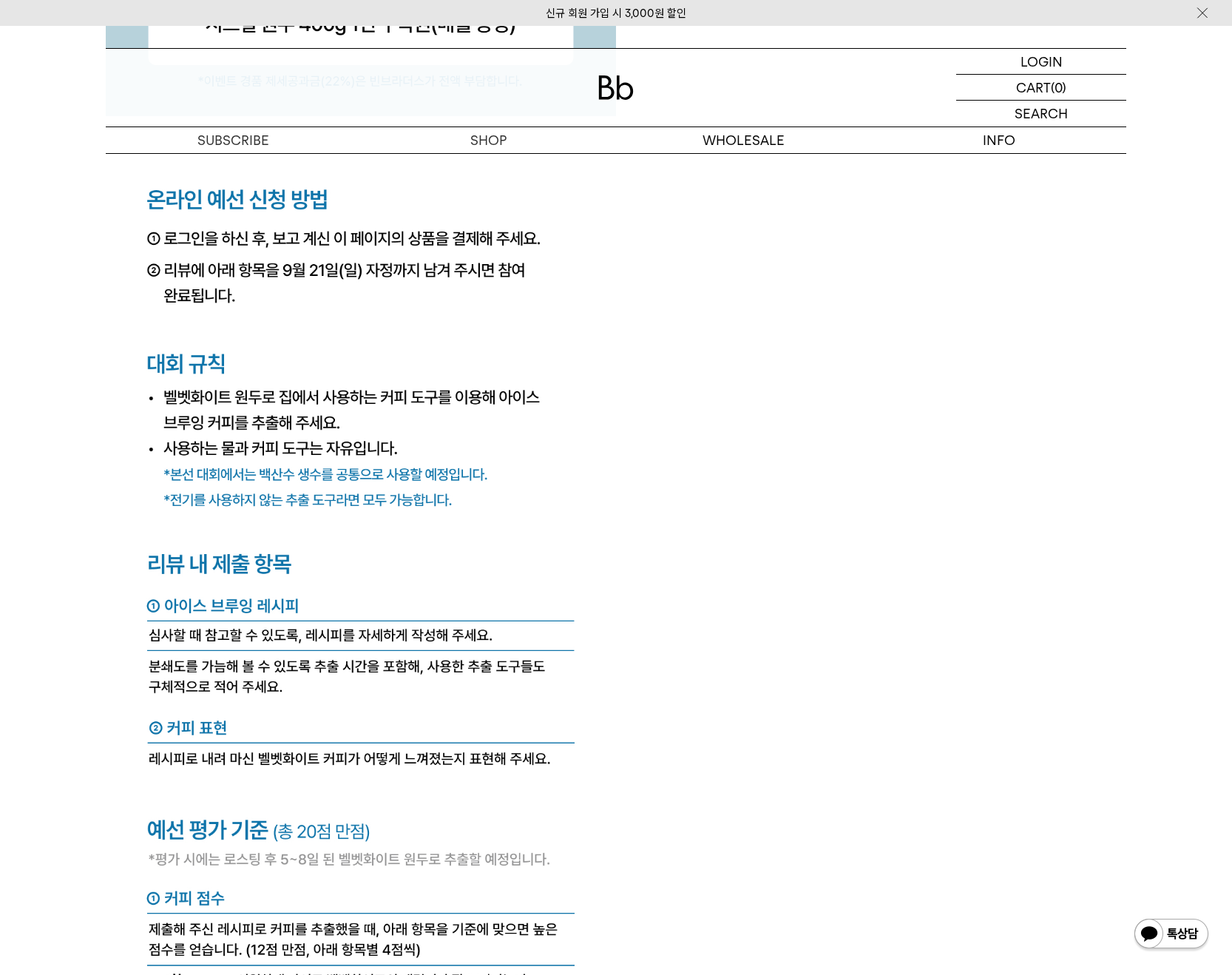
scroll to position [5470, 0]
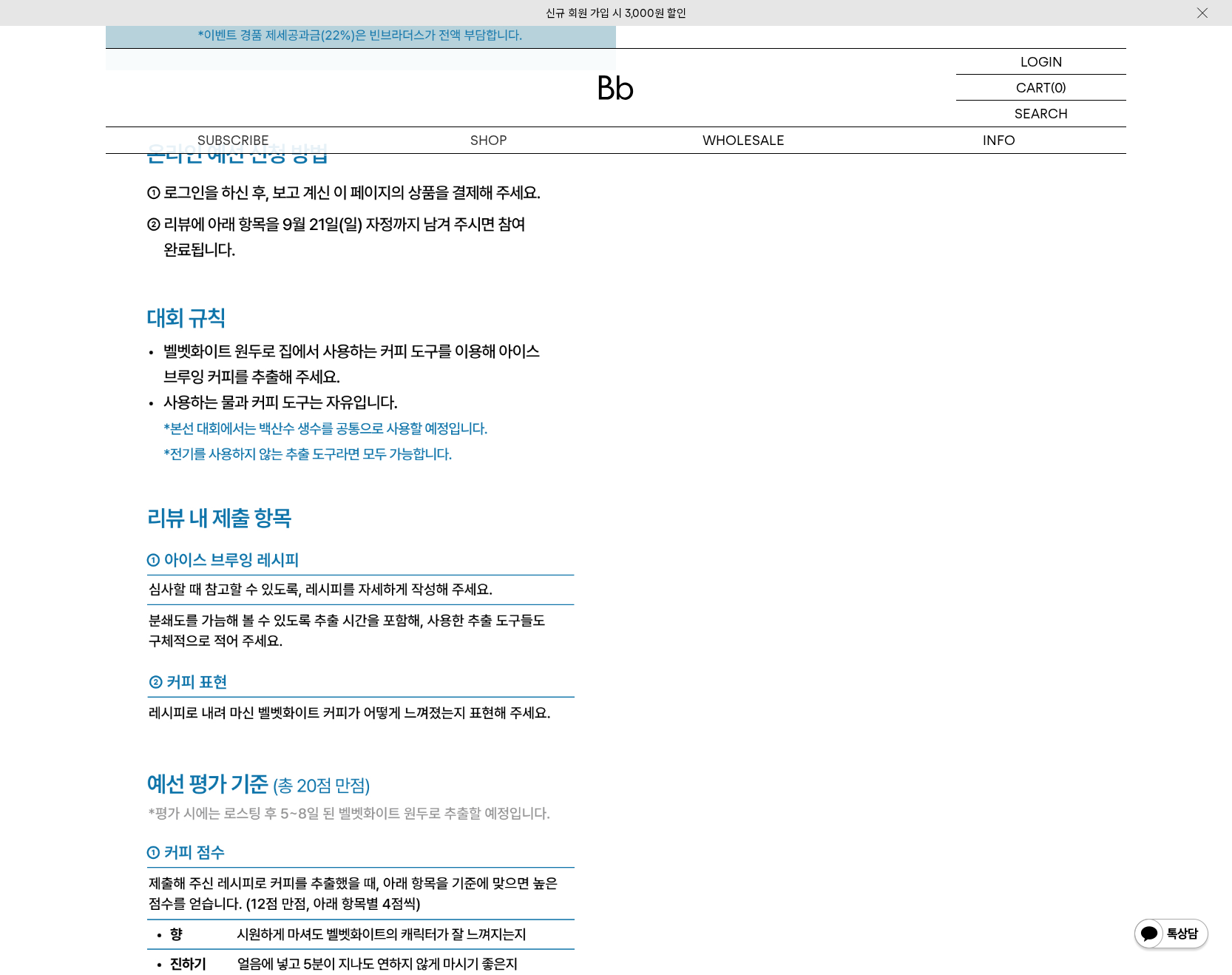
drag, startPoint x: 707, startPoint y: 629, endPoint x: 649, endPoint y: 638, distance: 58.7
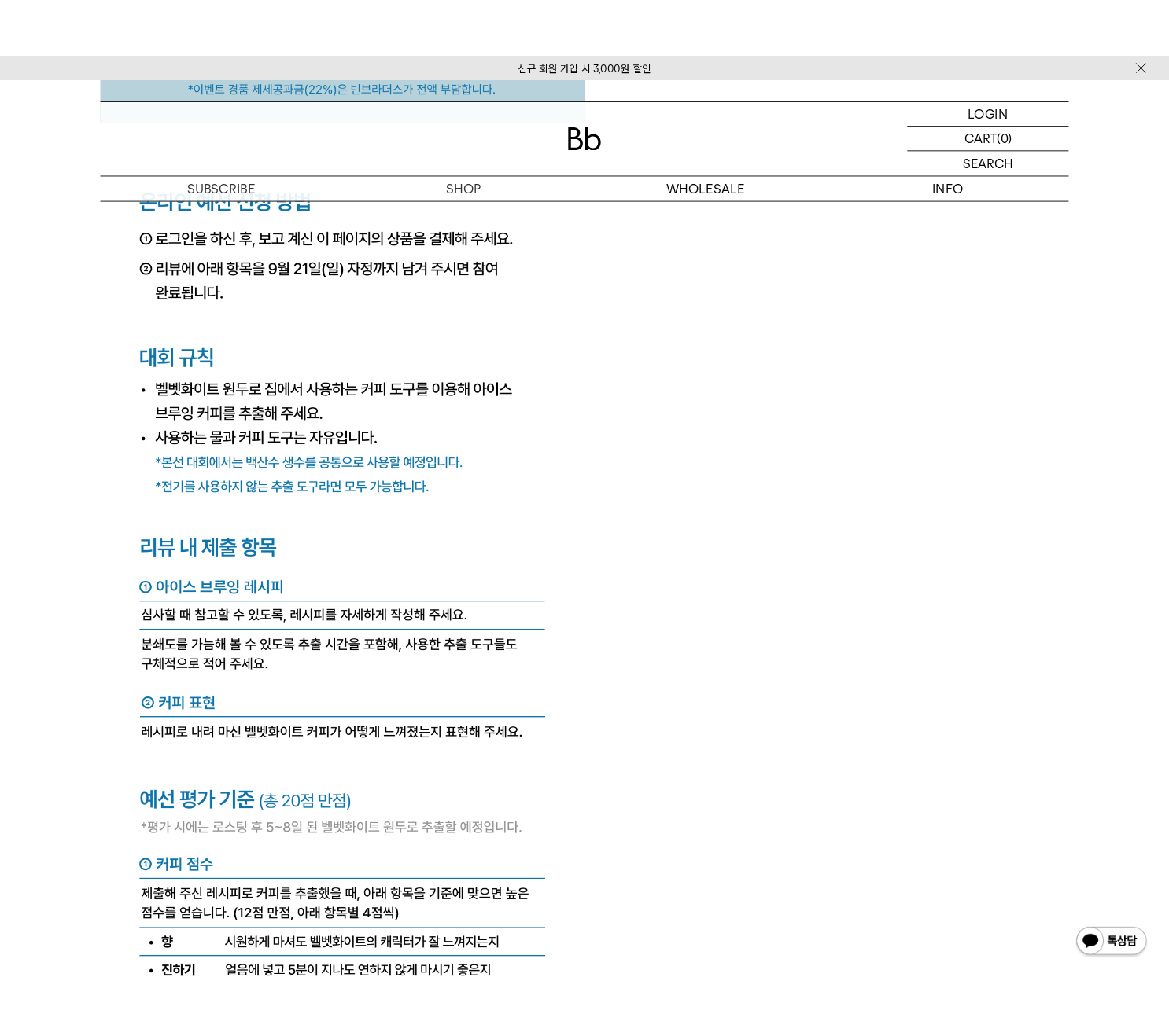
scroll to position [6076, 0]
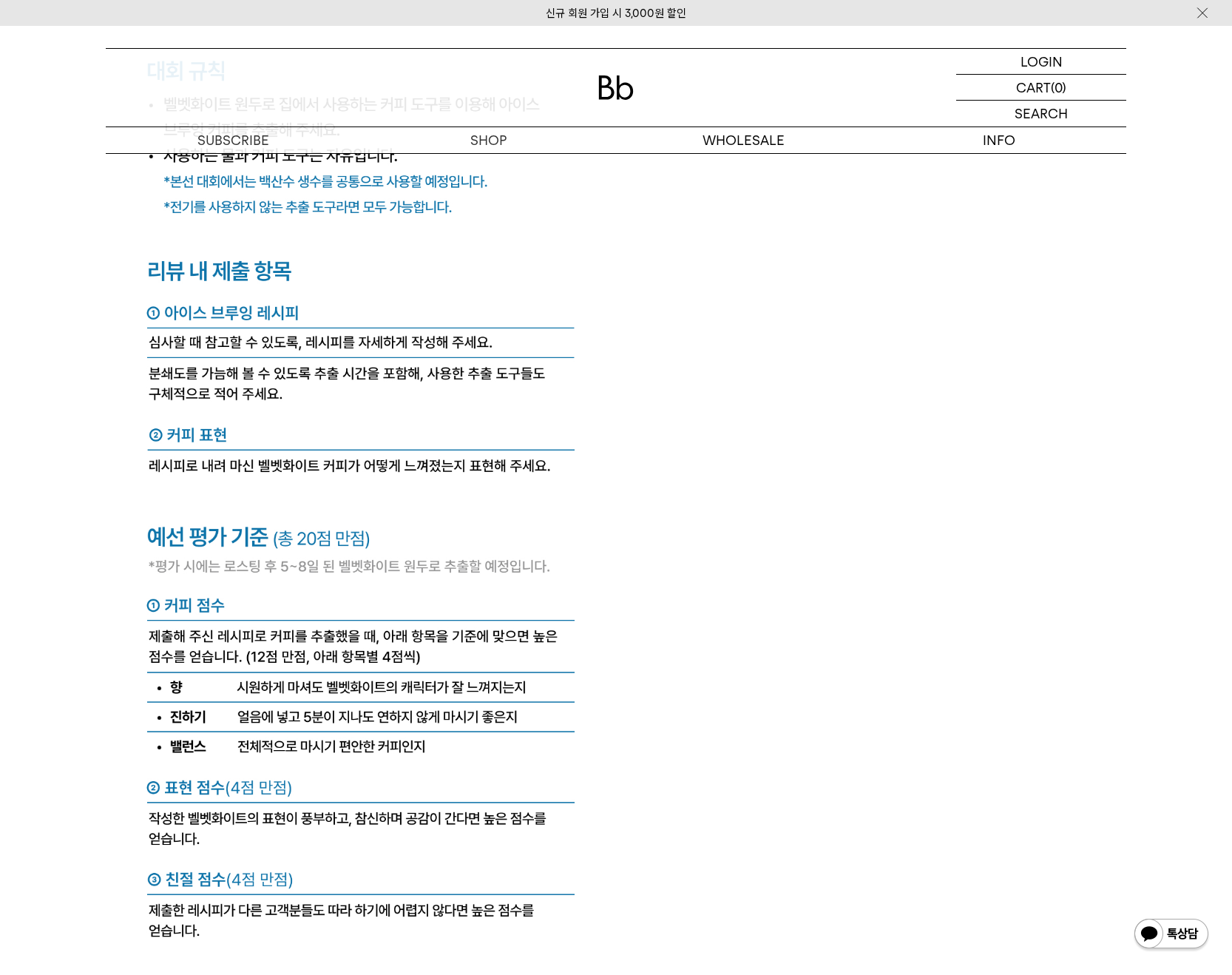
drag, startPoint x: 834, startPoint y: 593, endPoint x: 610, endPoint y: 615, distance: 225.1
drag, startPoint x: 656, startPoint y: 624, endPoint x: 694, endPoint y: 638, distance: 40.5
drag, startPoint x: 713, startPoint y: 642, endPoint x: 384, endPoint y: 626, distance: 329.4
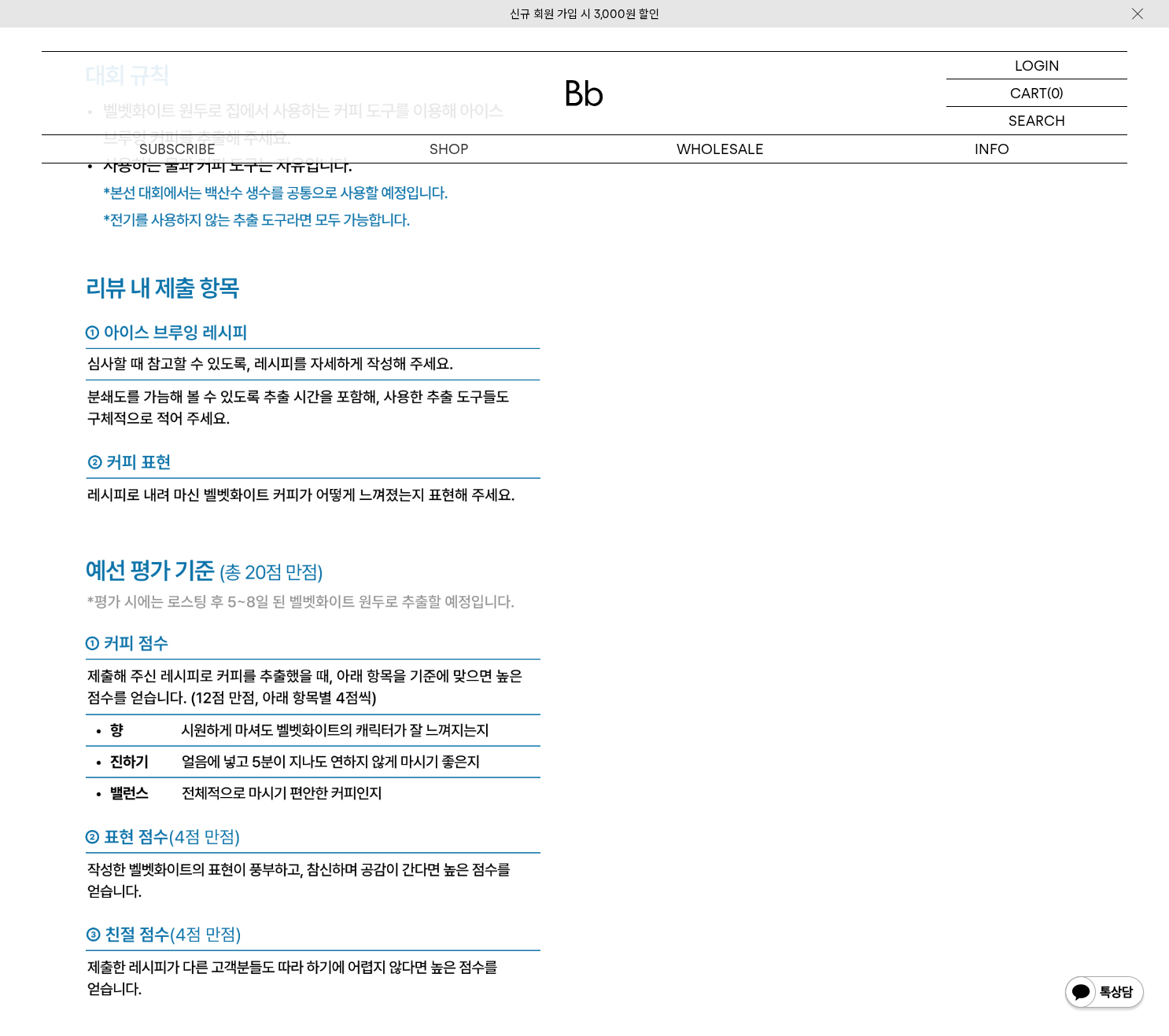
drag, startPoint x: 605, startPoint y: 642, endPoint x: 642, endPoint y: 681, distance: 53.8
drag, startPoint x: 691, startPoint y: 686, endPoint x: 488, endPoint y: 691, distance: 203.1
drag, startPoint x: 673, startPoint y: 706, endPoint x: 475, endPoint y: 708, distance: 198.0
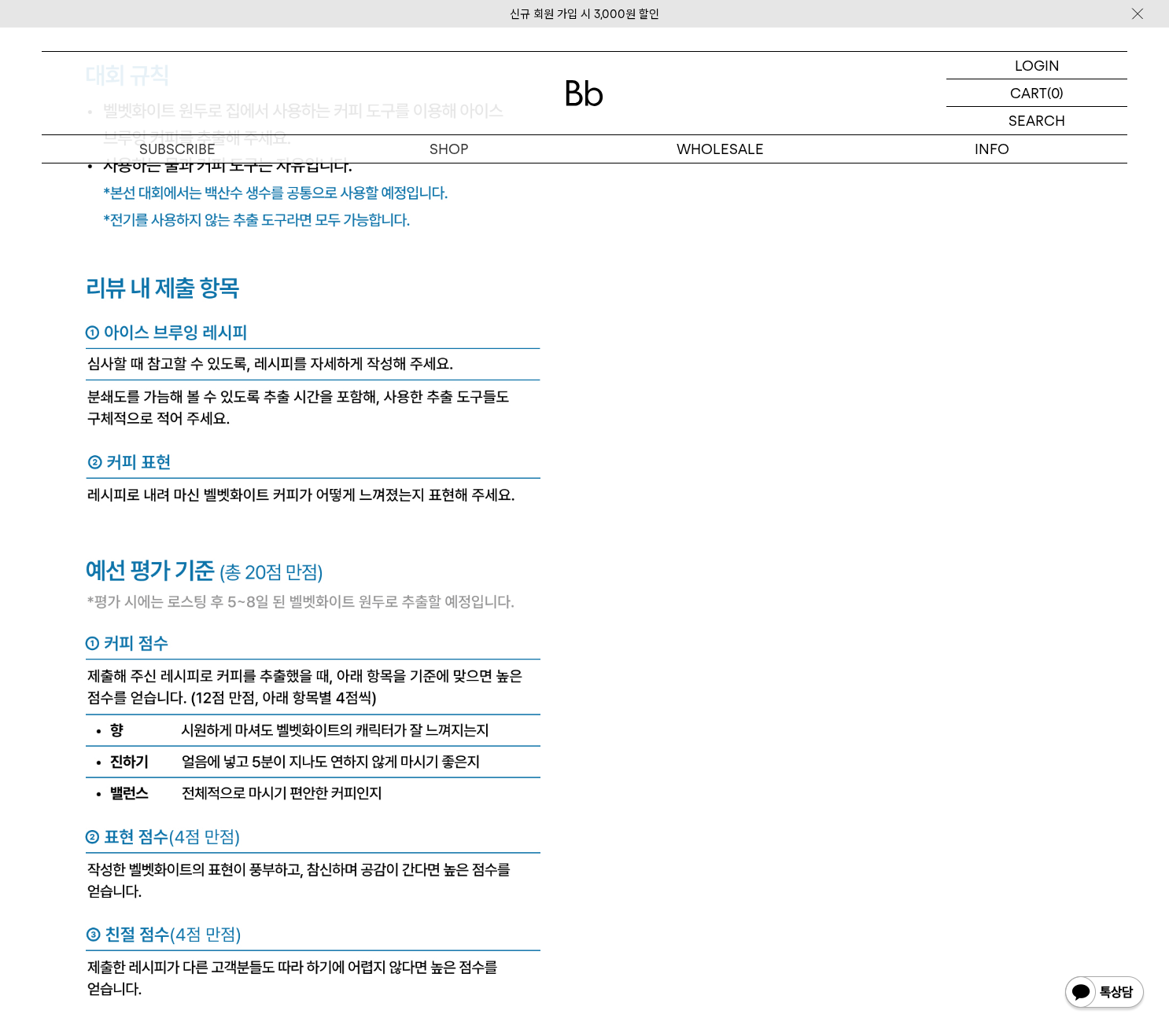
drag, startPoint x: 663, startPoint y: 734, endPoint x: 600, endPoint y: 731, distance: 63.1
drag, startPoint x: 688, startPoint y: 726, endPoint x: 543, endPoint y: 761, distance: 149.2
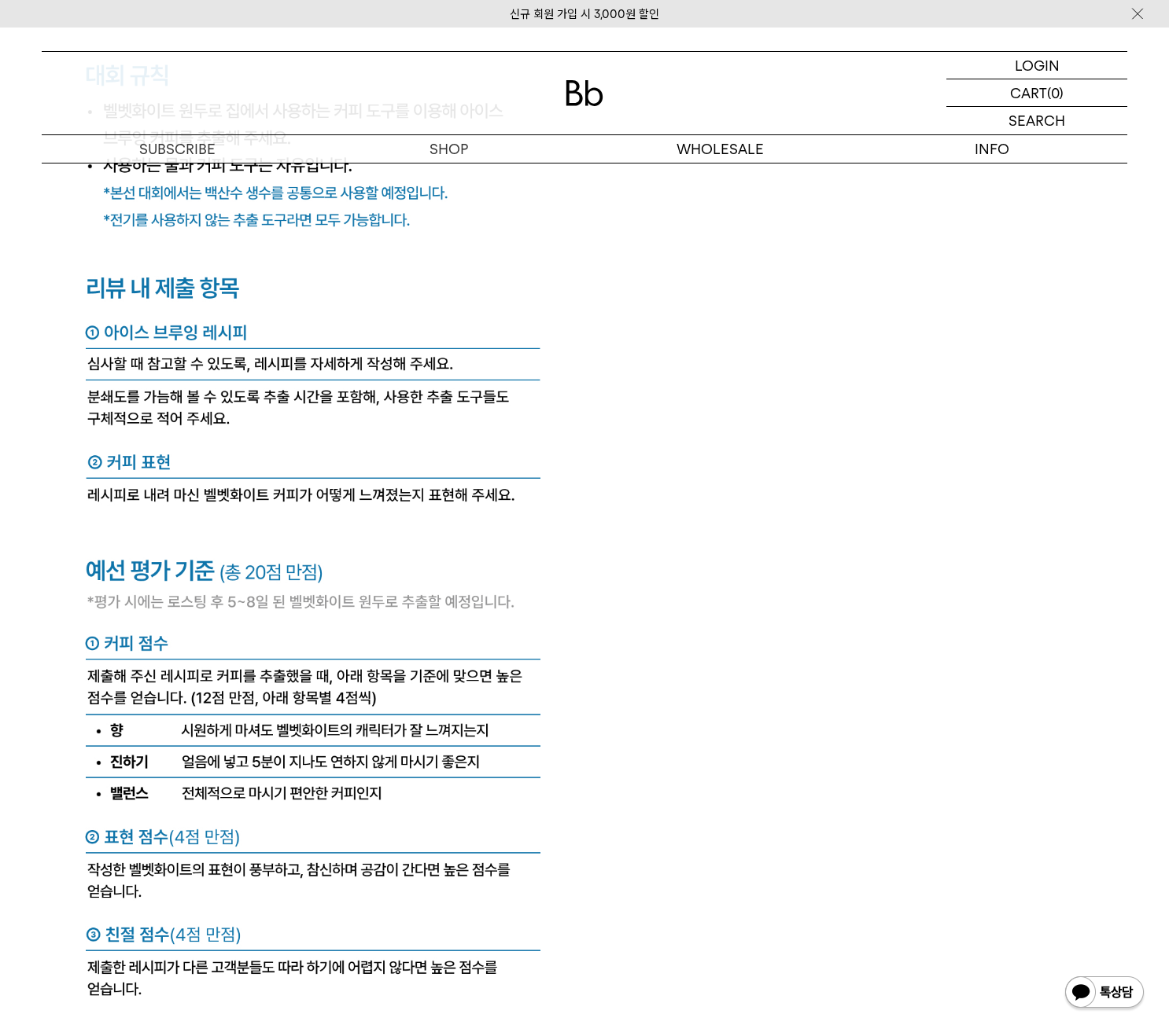
drag, startPoint x: 777, startPoint y: 590, endPoint x: 619, endPoint y: 646, distance: 167.6
drag, startPoint x: 788, startPoint y: 608, endPoint x: 610, endPoint y: 614, distance: 178.1
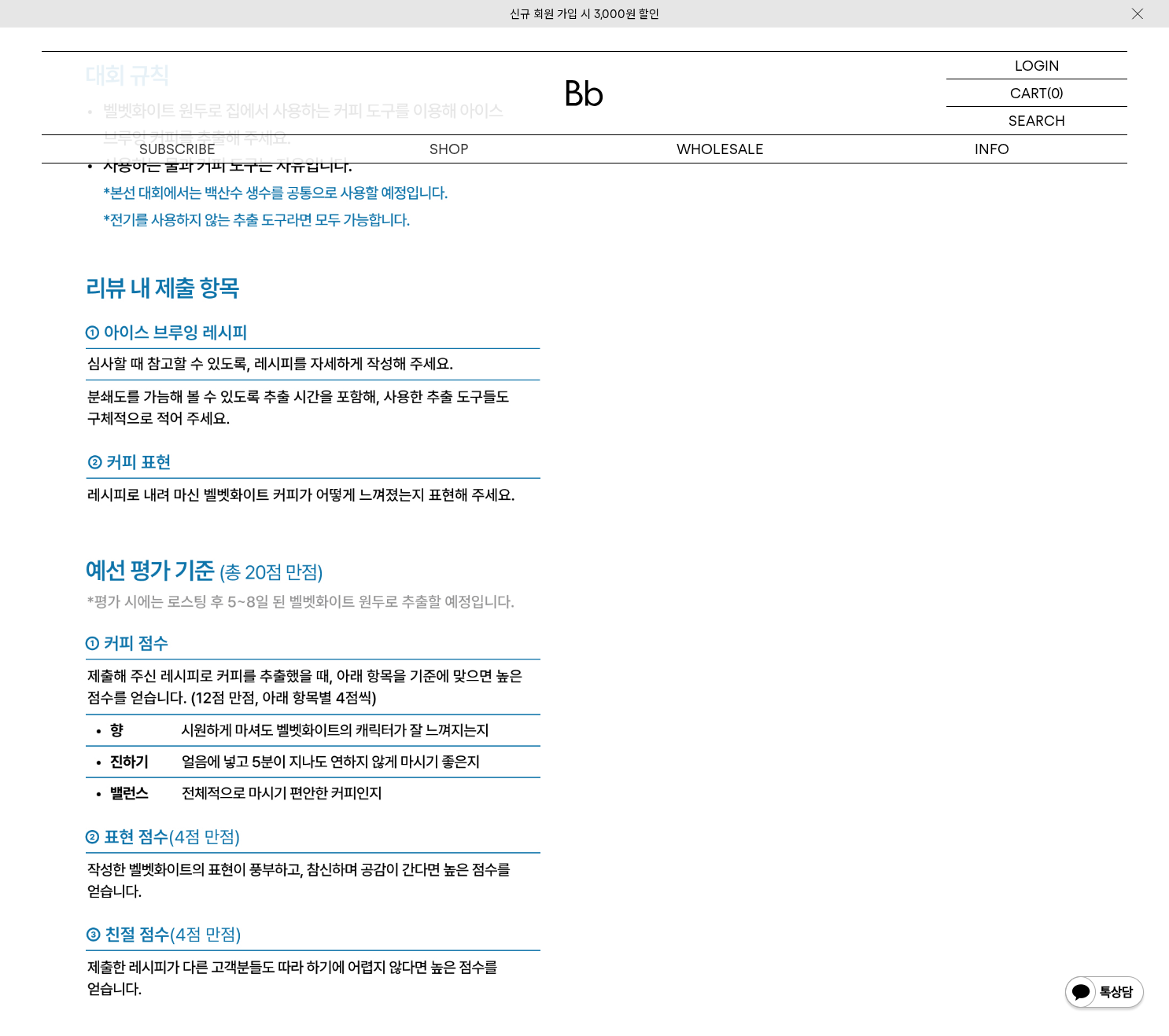
drag, startPoint x: 821, startPoint y: 628, endPoint x: 599, endPoint y: 594, distance: 224.6
drag, startPoint x: 665, startPoint y: 592, endPoint x: 758, endPoint y: 814, distance: 240.7
drag, startPoint x: 698, startPoint y: 811, endPoint x: 729, endPoint y: 824, distance: 33.6
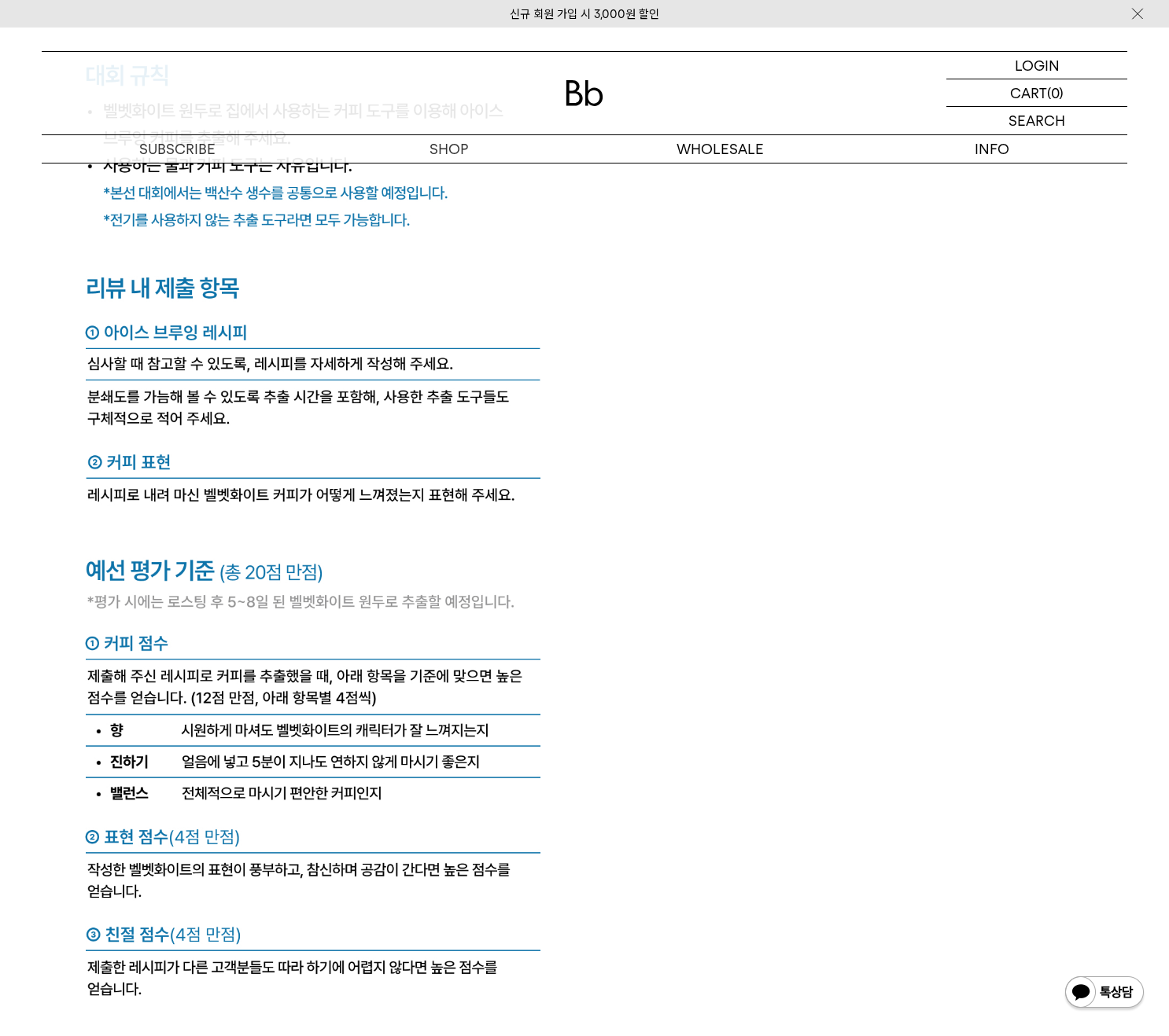
drag, startPoint x: 689, startPoint y: 828, endPoint x: 713, endPoint y: 816, distance: 26.8
drag, startPoint x: 677, startPoint y: 837, endPoint x: 672, endPoint y: 758, distance: 79.2
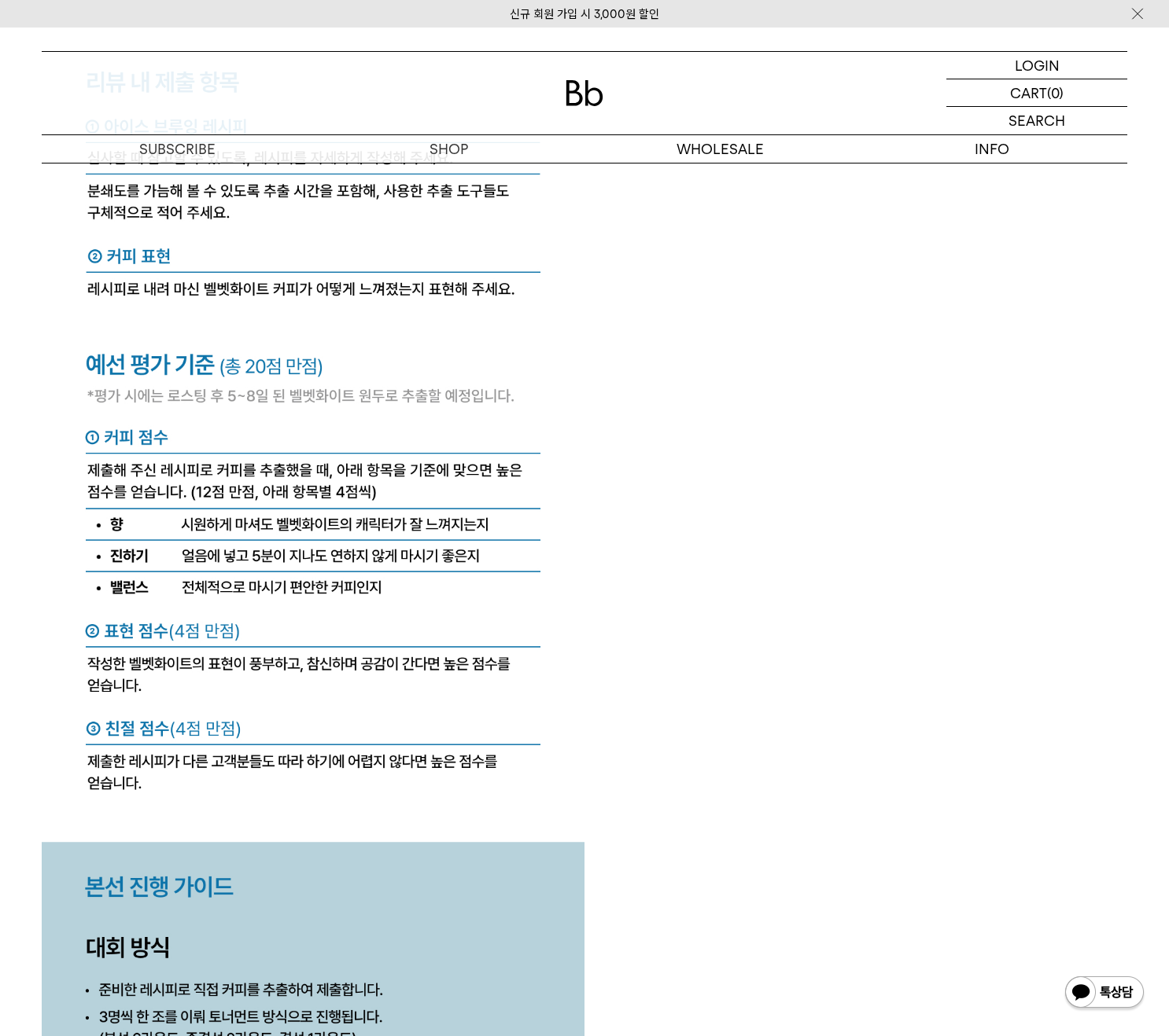
scroll to position [6337, 0]
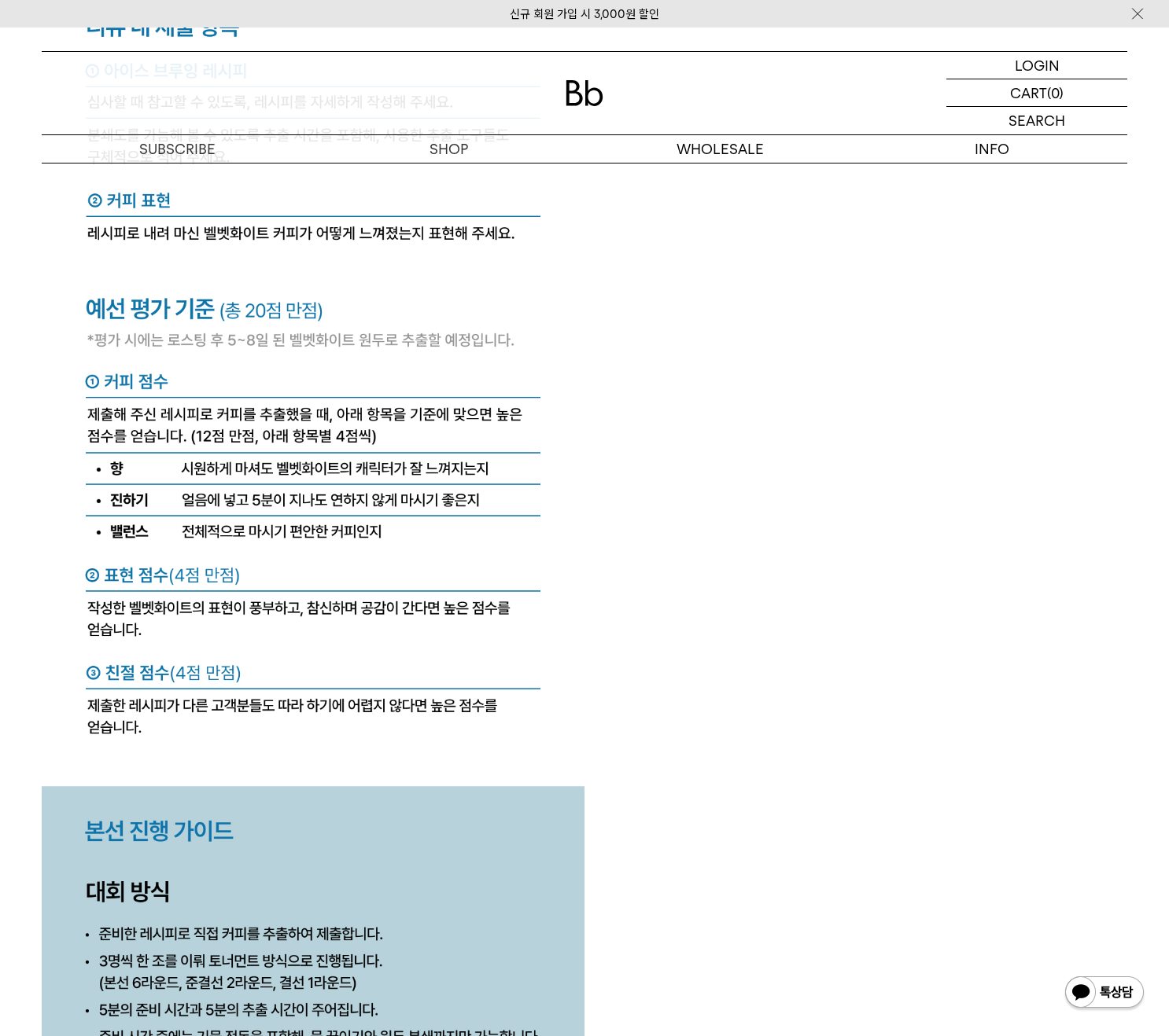
drag, startPoint x: 668, startPoint y: 681, endPoint x: 666, endPoint y: 691, distance: 10.2
drag, startPoint x: 671, startPoint y: 696, endPoint x: 499, endPoint y: 753, distance: 181.2
drag, startPoint x: 818, startPoint y: 745, endPoint x: 572, endPoint y: 681, distance: 254.2
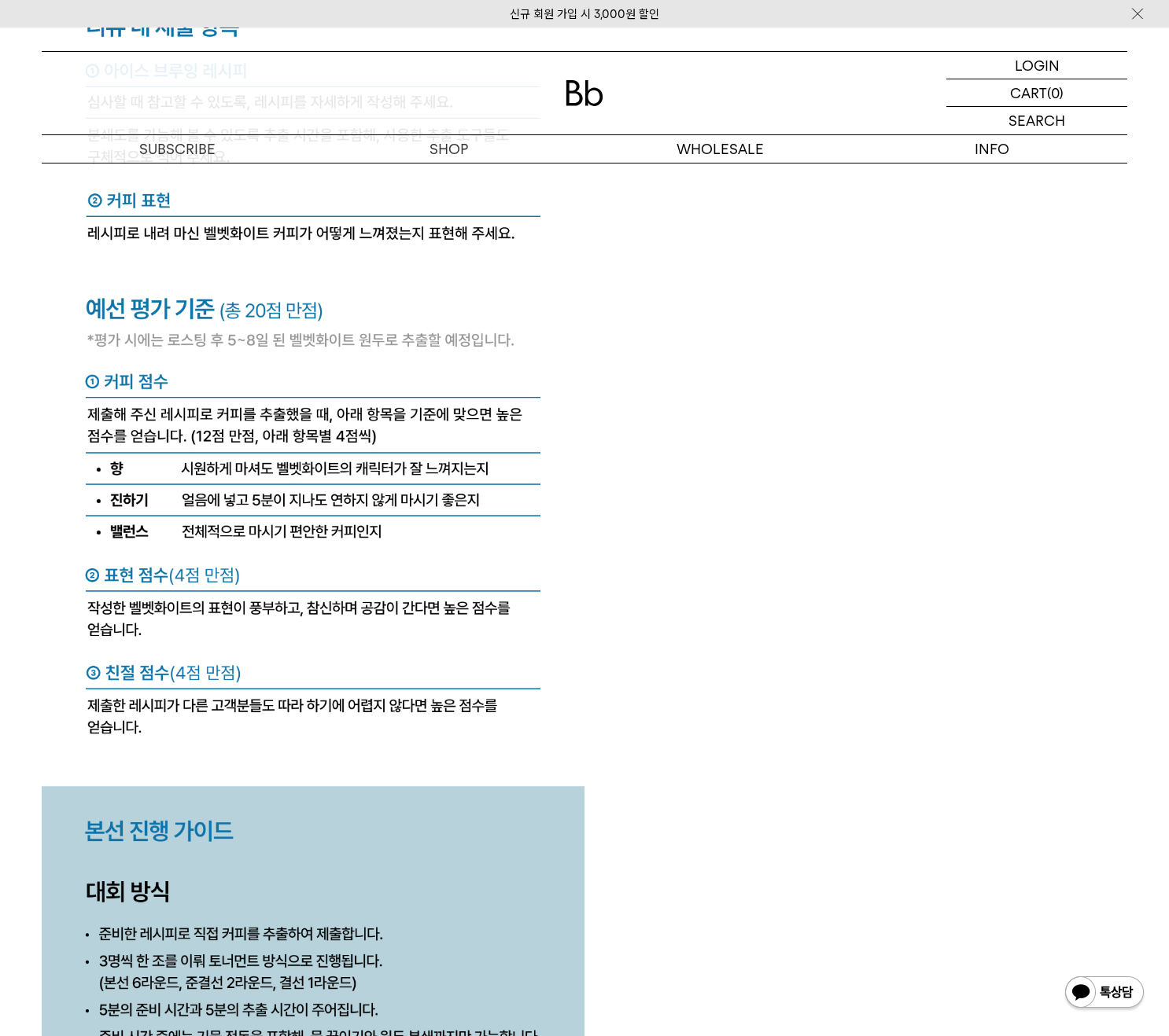
drag, startPoint x: 743, startPoint y: 673, endPoint x: 658, endPoint y: 712, distance: 93.5
drag, startPoint x: 658, startPoint y: 712, endPoint x: 447, endPoint y: 743, distance: 213.3
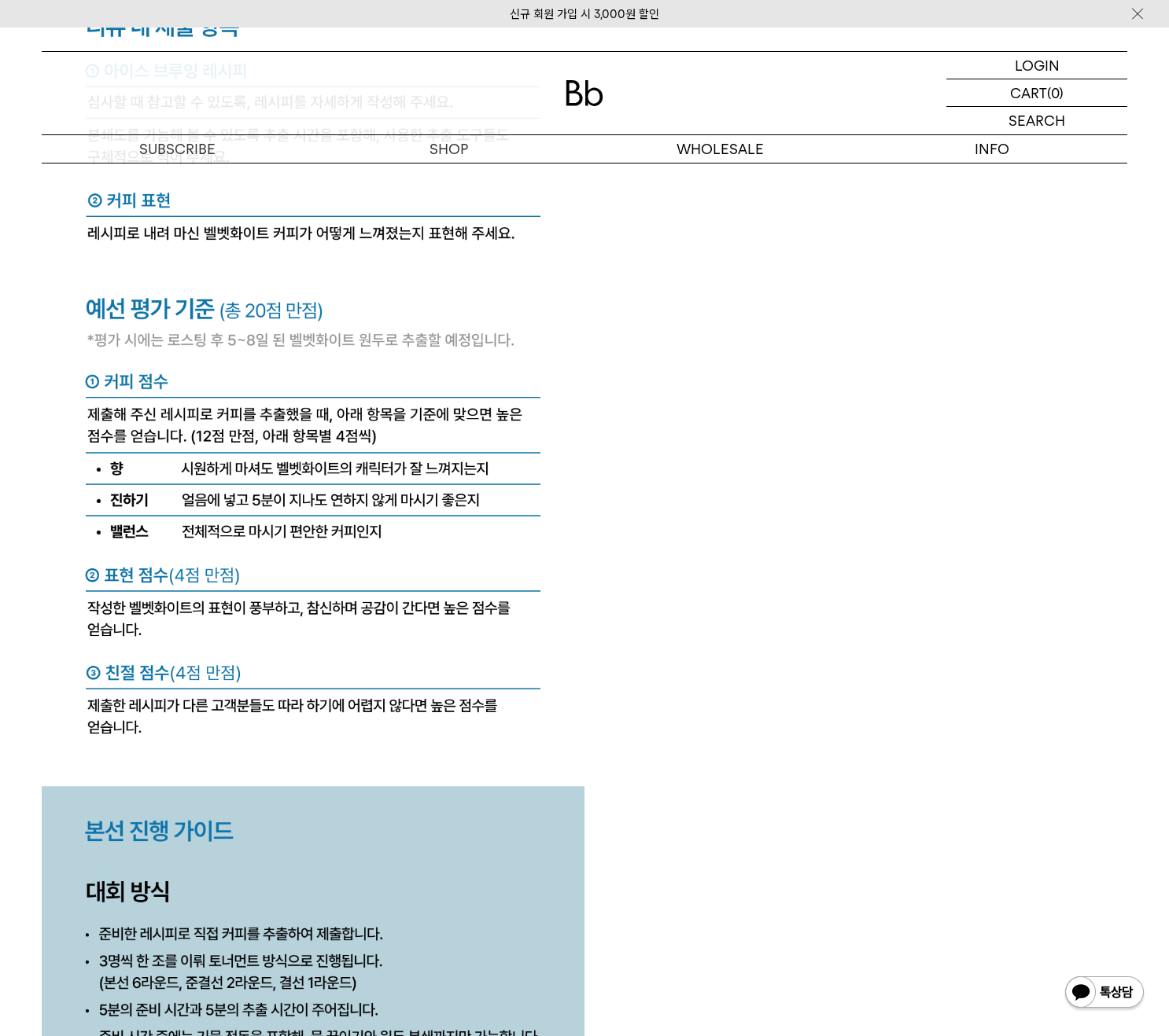
drag, startPoint x: 10, startPoint y: 693, endPoint x: 126, endPoint y: 660, distance: 120.6
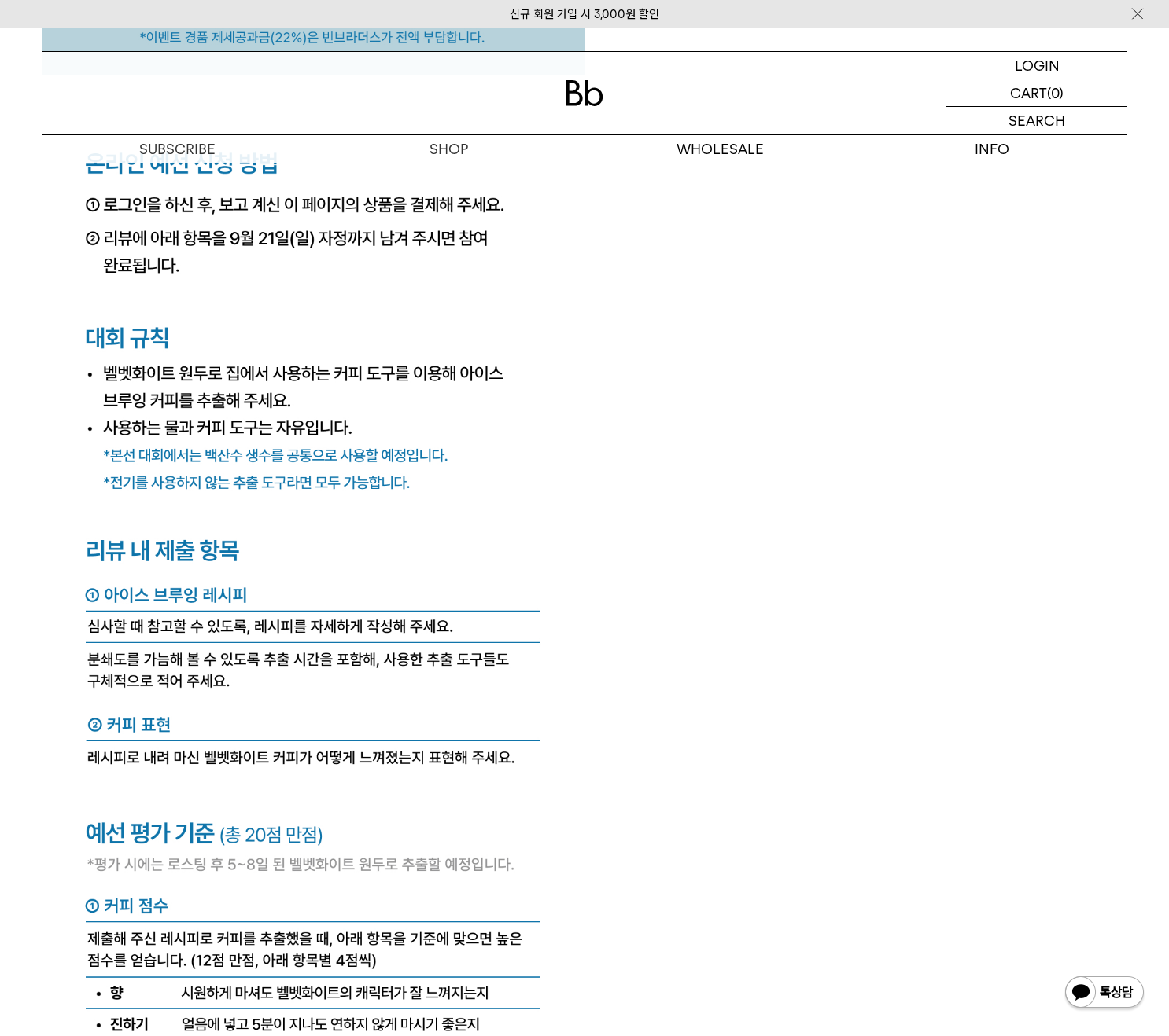
scroll to position [6076, 0]
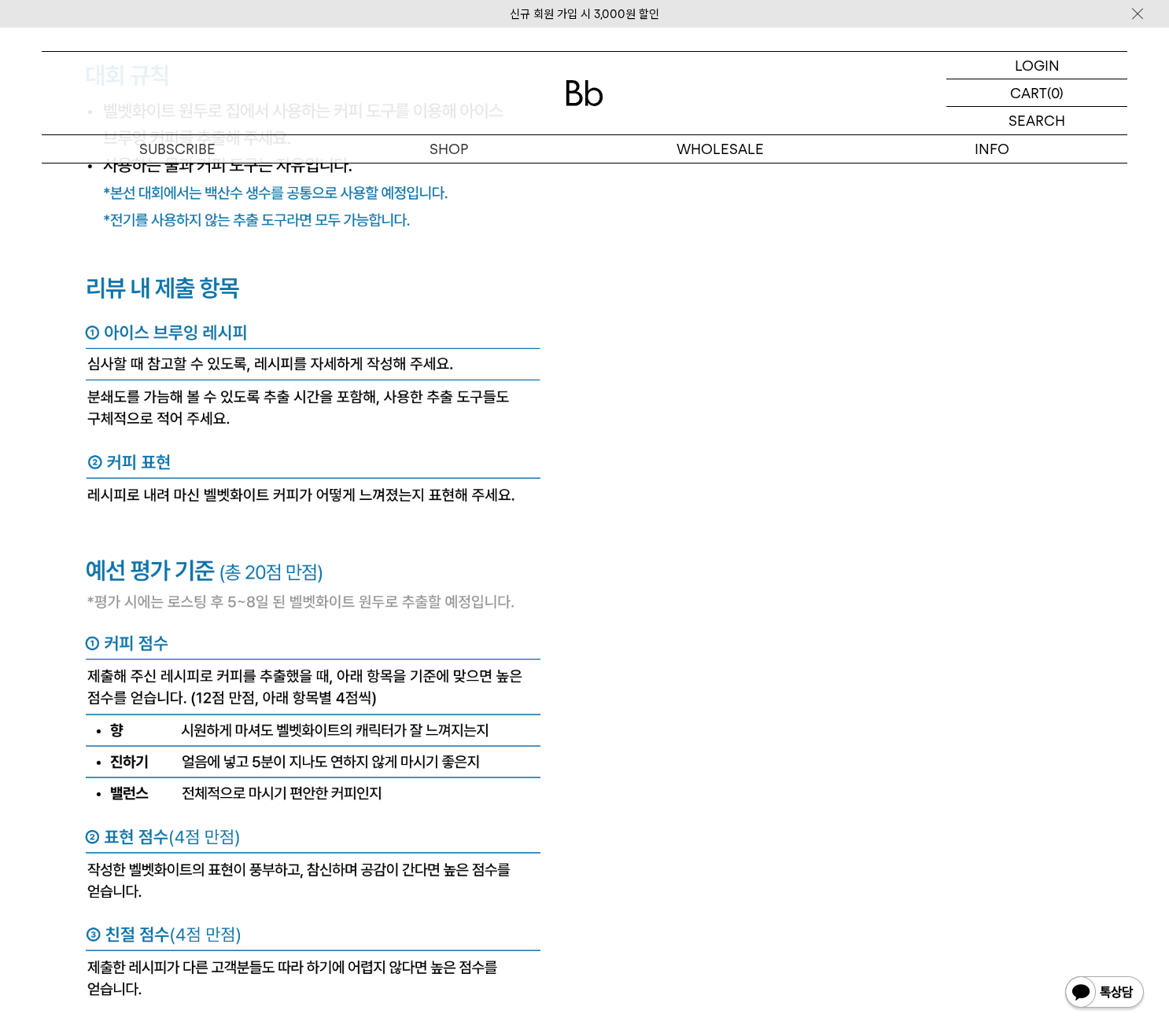
drag, startPoint x: 704, startPoint y: 748, endPoint x: 335, endPoint y: 772, distance: 369.8
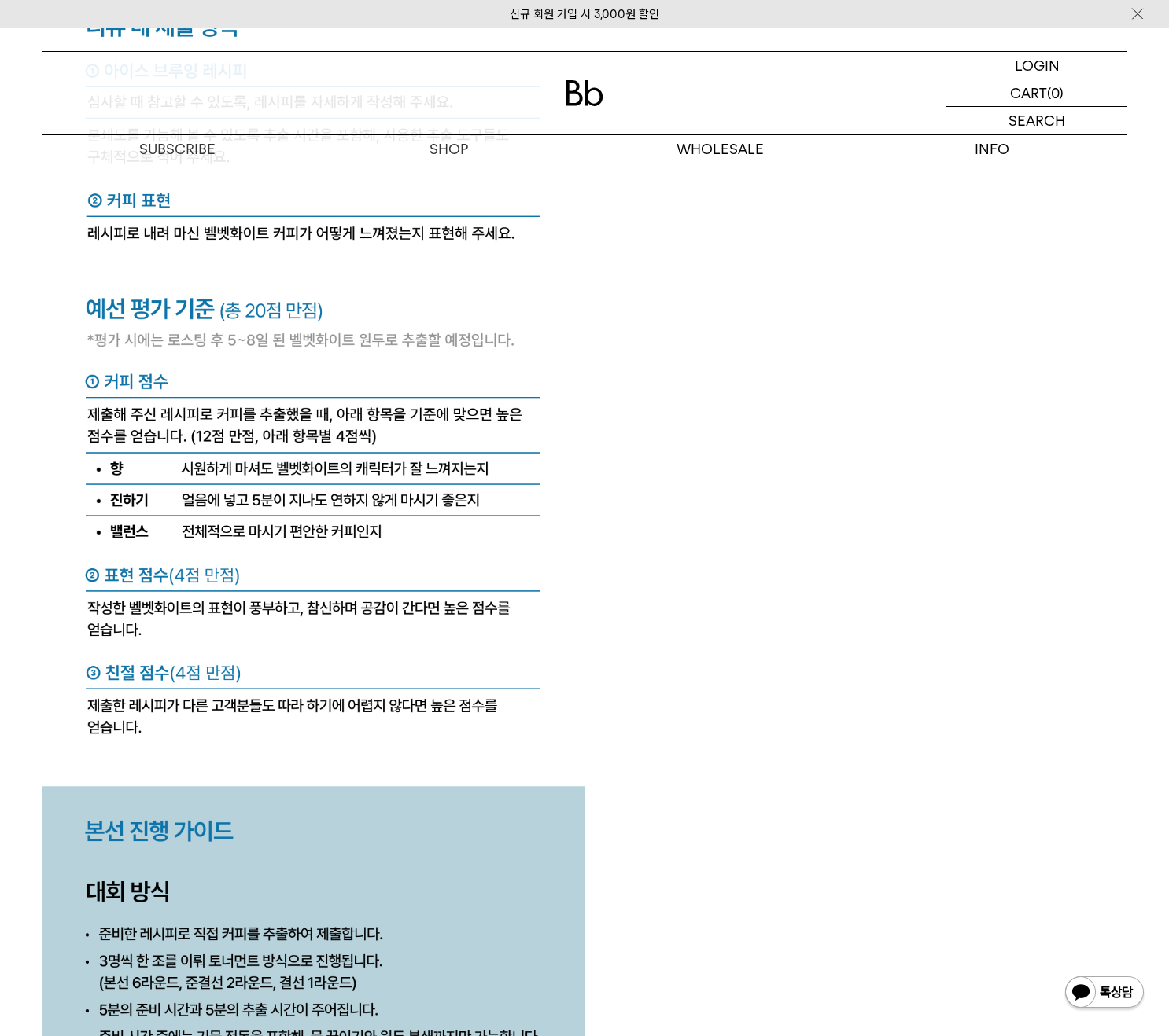
drag, startPoint x: 657, startPoint y: 776, endPoint x: 481, endPoint y: 798, distance: 177.4
drag, startPoint x: 684, startPoint y: 810, endPoint x: 695, endPoint y: 816, distance: 12.5
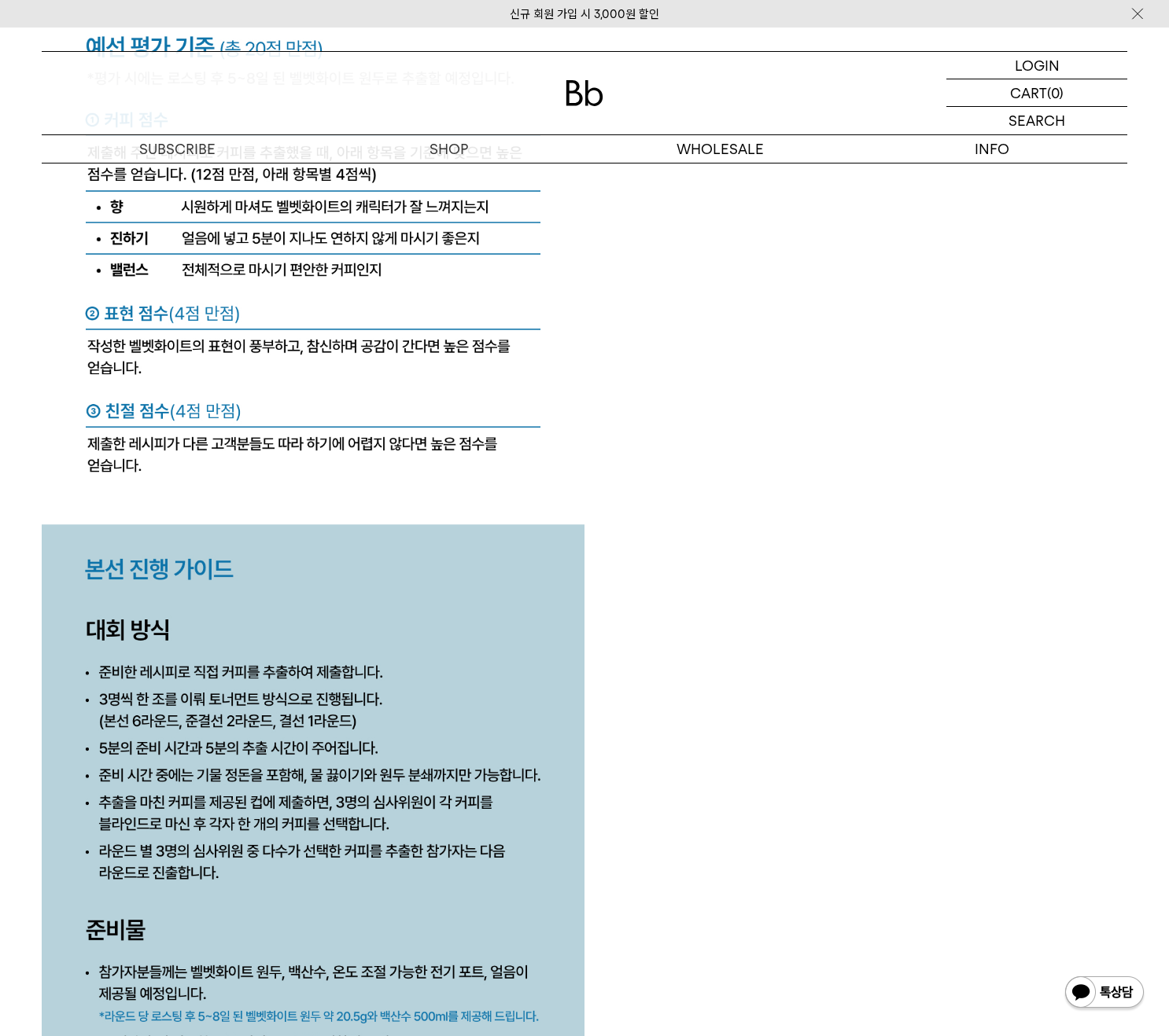
drag, startPoint x: 763, startPoint y: 823, endPoint x: 138, endPoint y: 767, distance: 627.5
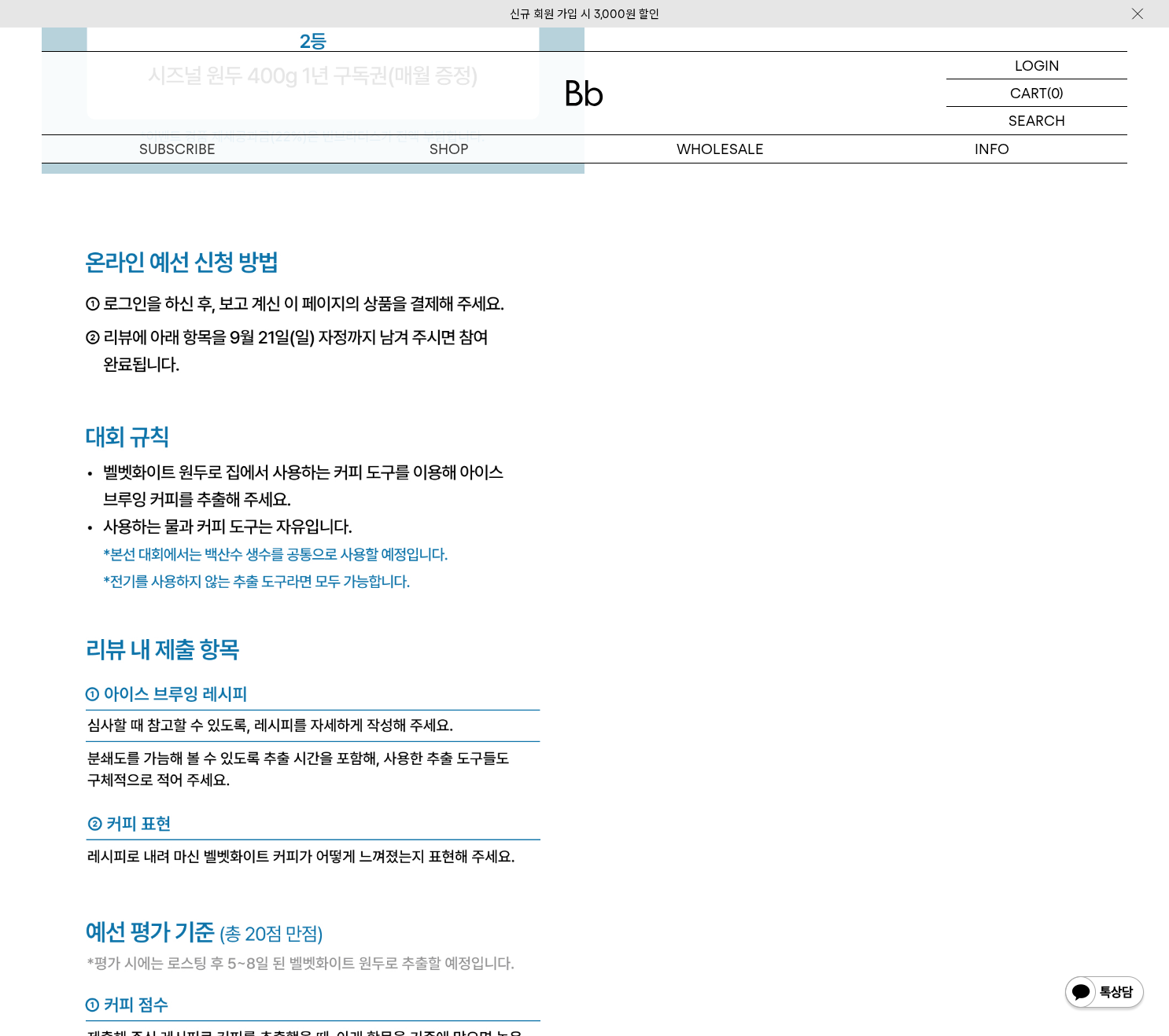
scroll to position [5551, 0]
